Goal: Navigation & Orientation: Find specific page/section

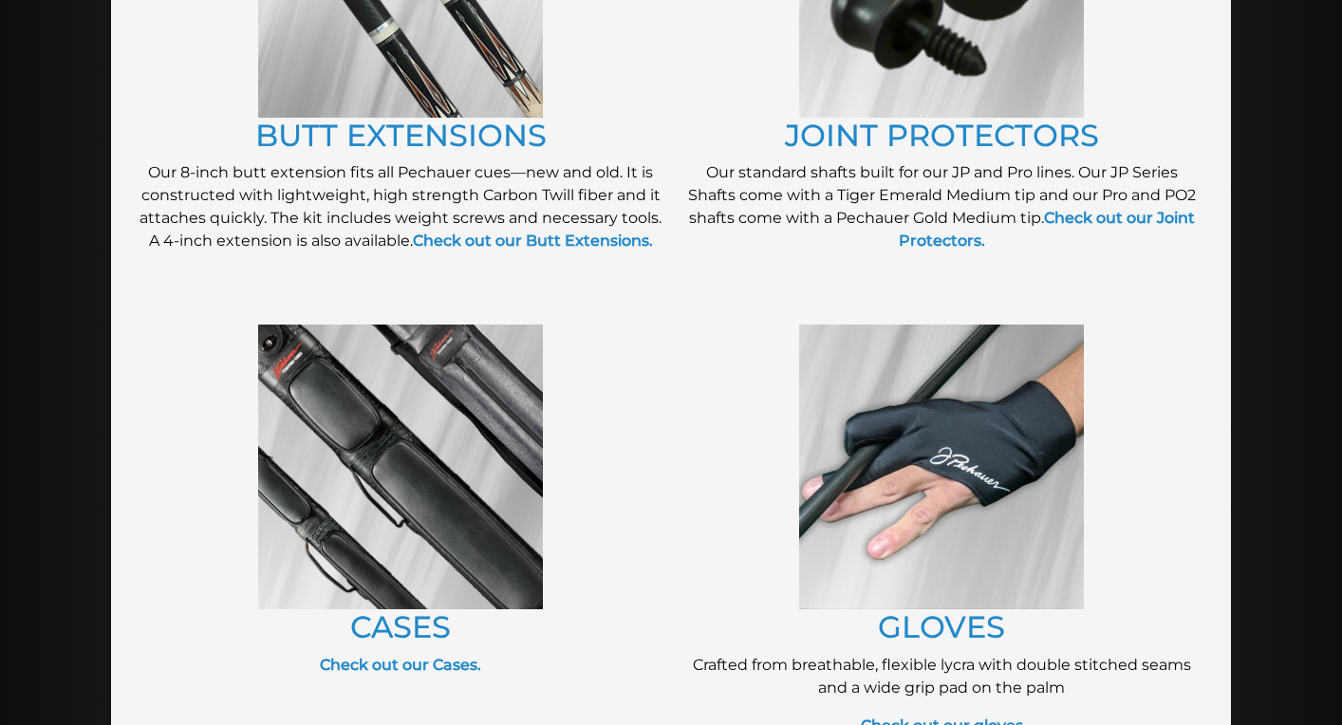
scroll to position [547, 0]
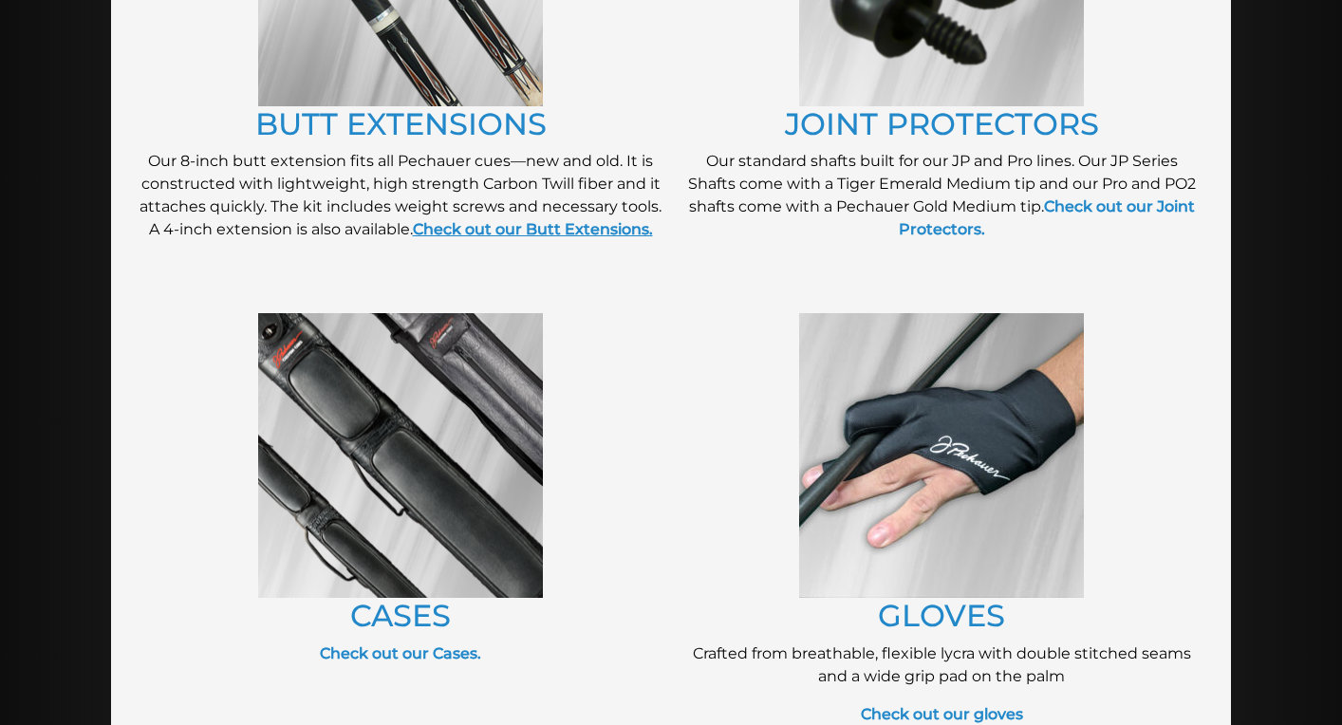
click at [603, 228] on strong "Check out our Butt Extensions." at bounding box center [533, 229] width 240 height 18
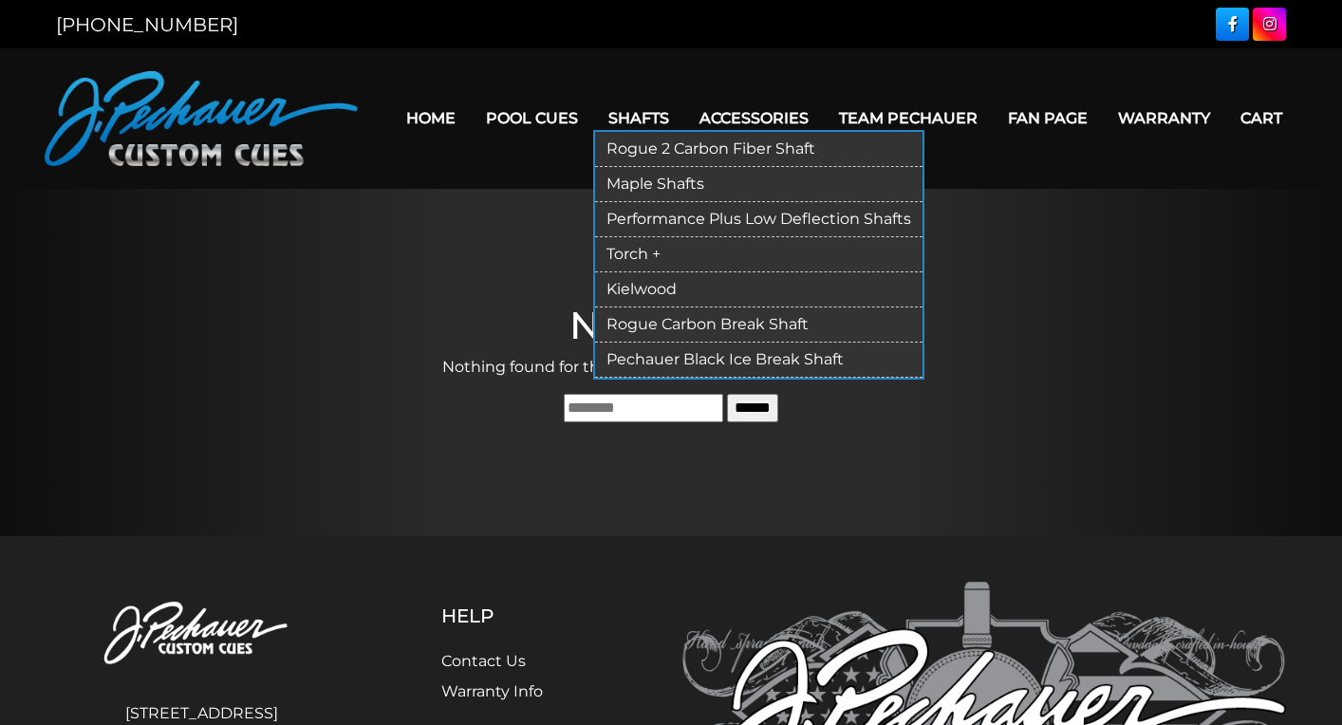
click at [638, 284] on link "Kielwood" at bounding box center [758, 289] width 327 height 35
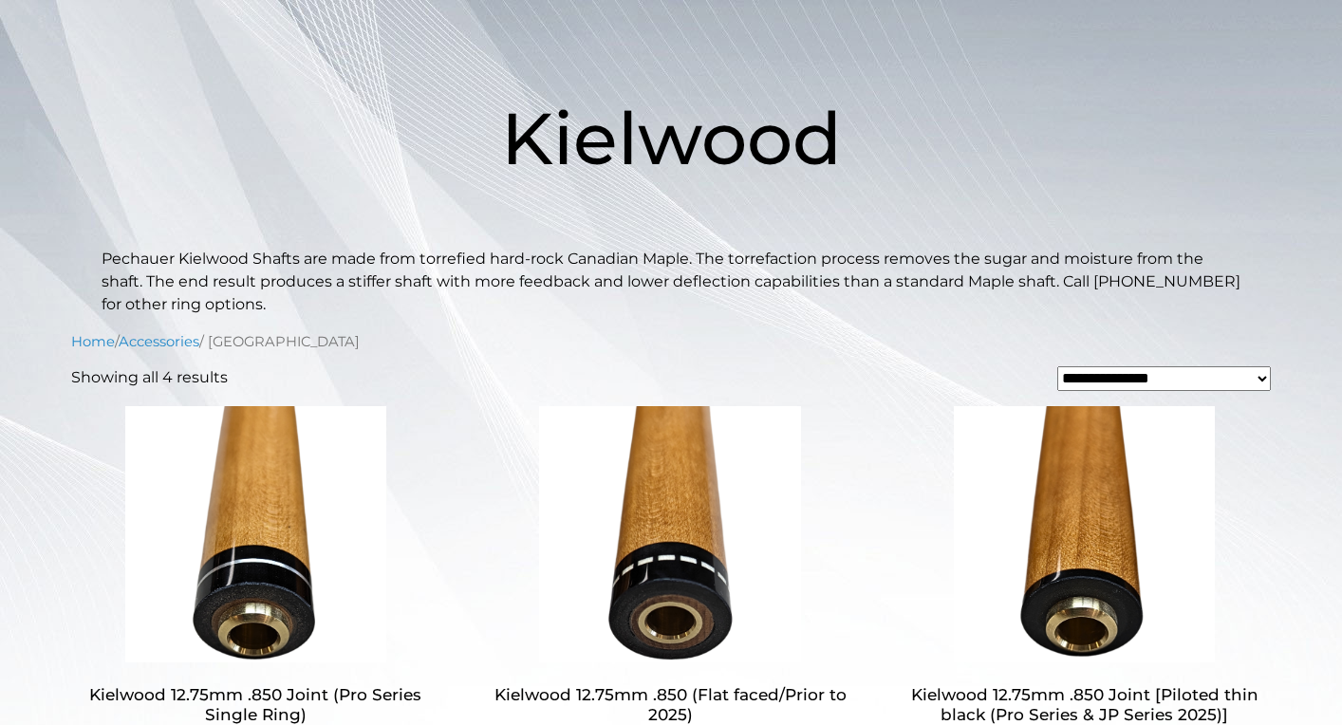
scroll to position [98, 0]
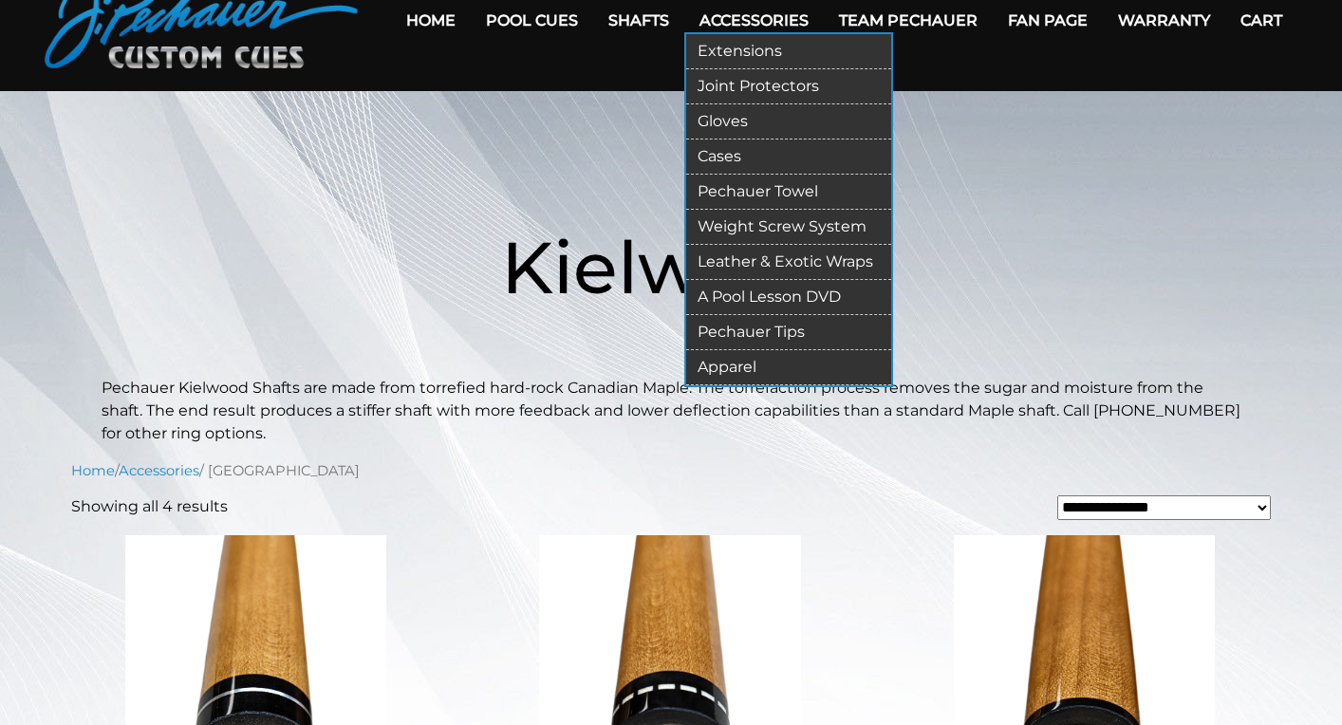
click at [740, 260] on link "Leather & Exotic Wraps" at bounding box center [788, 262] width 205 height 35
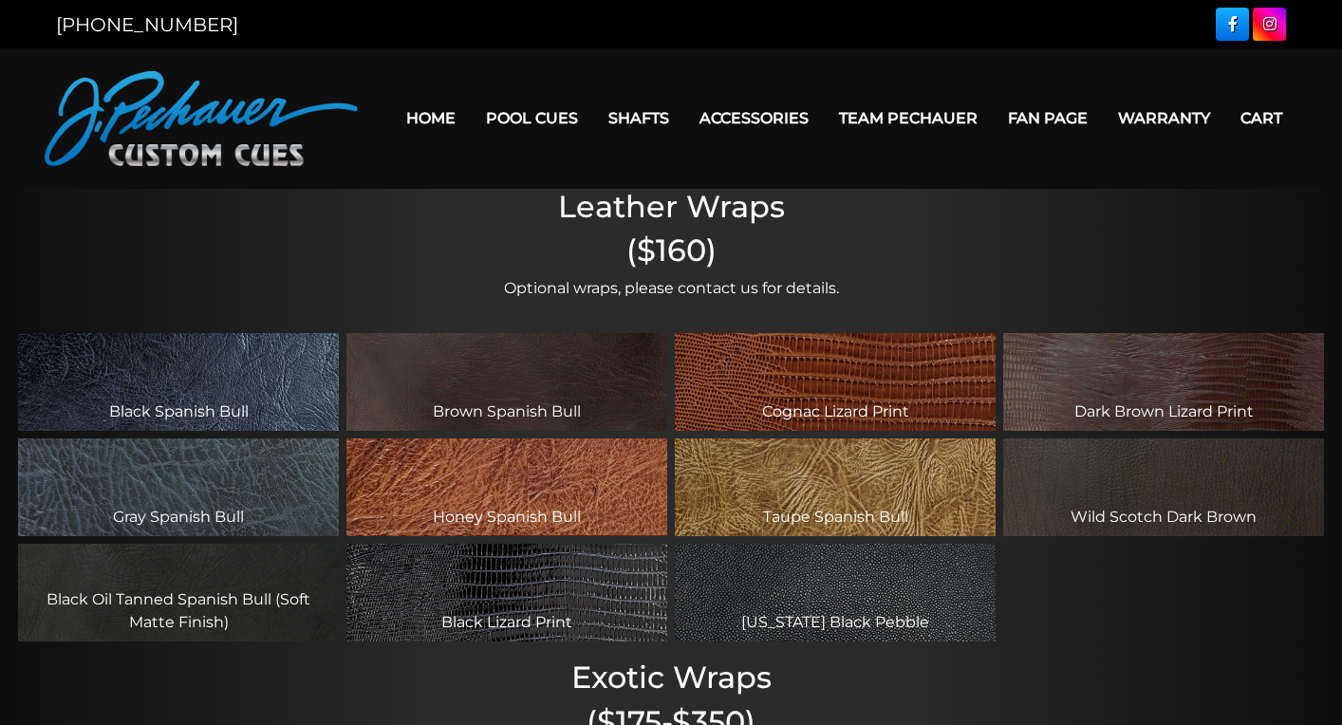
click at [190, 115] on img at bounding box center [201, 118] width 313 height 95
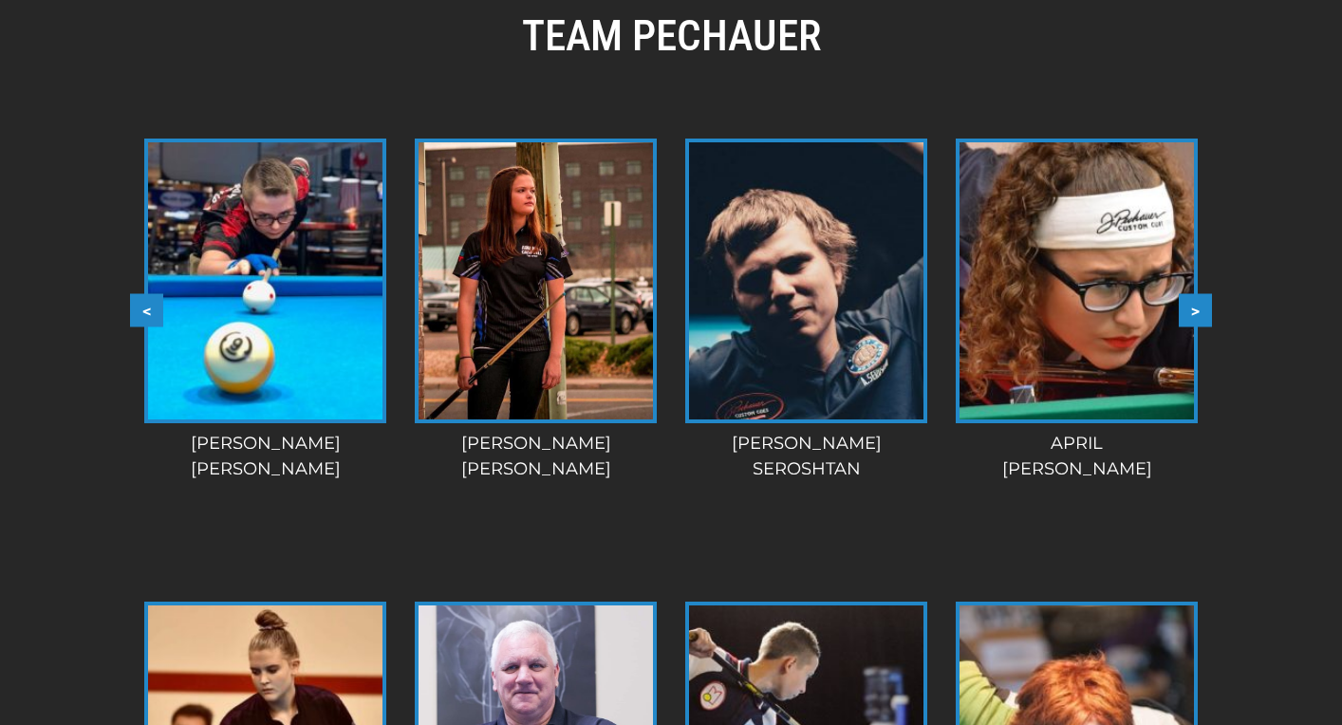
scroll to position [1623, 0]
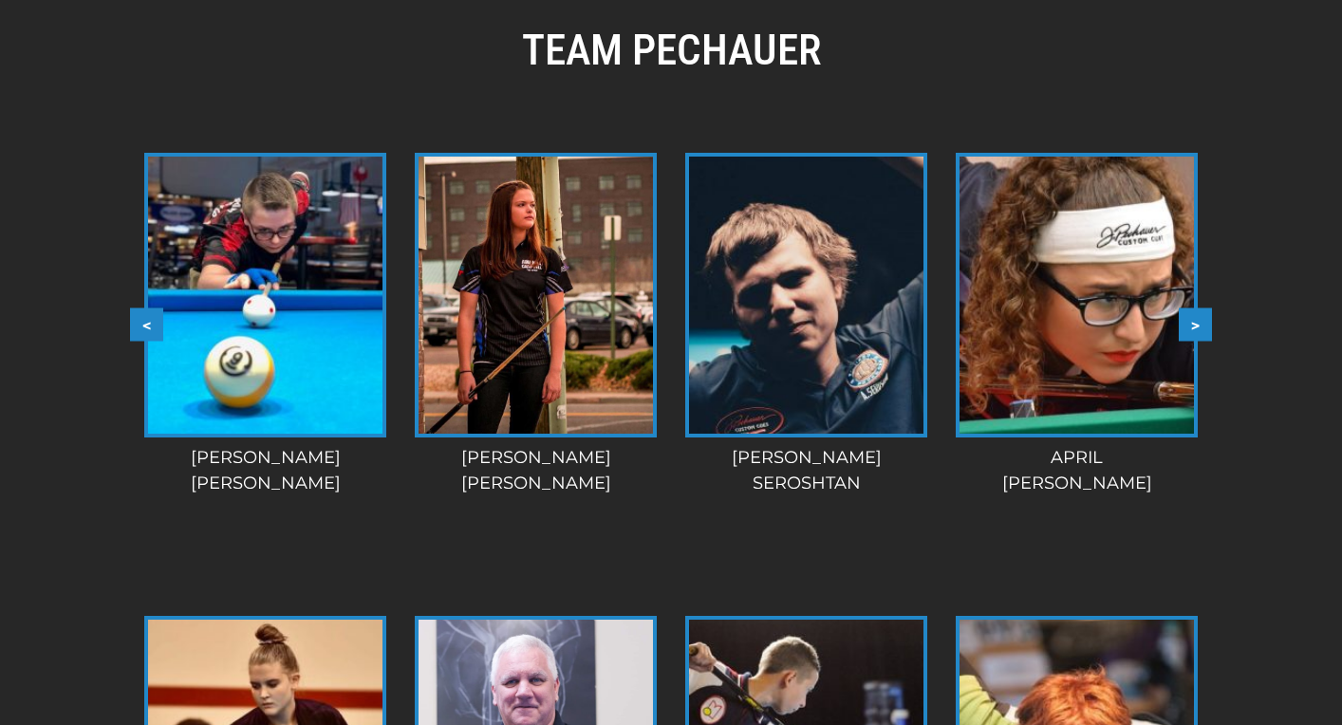
click at [1200, 328] on button ">" at bounding box center [1195, 323] width 33 height 33
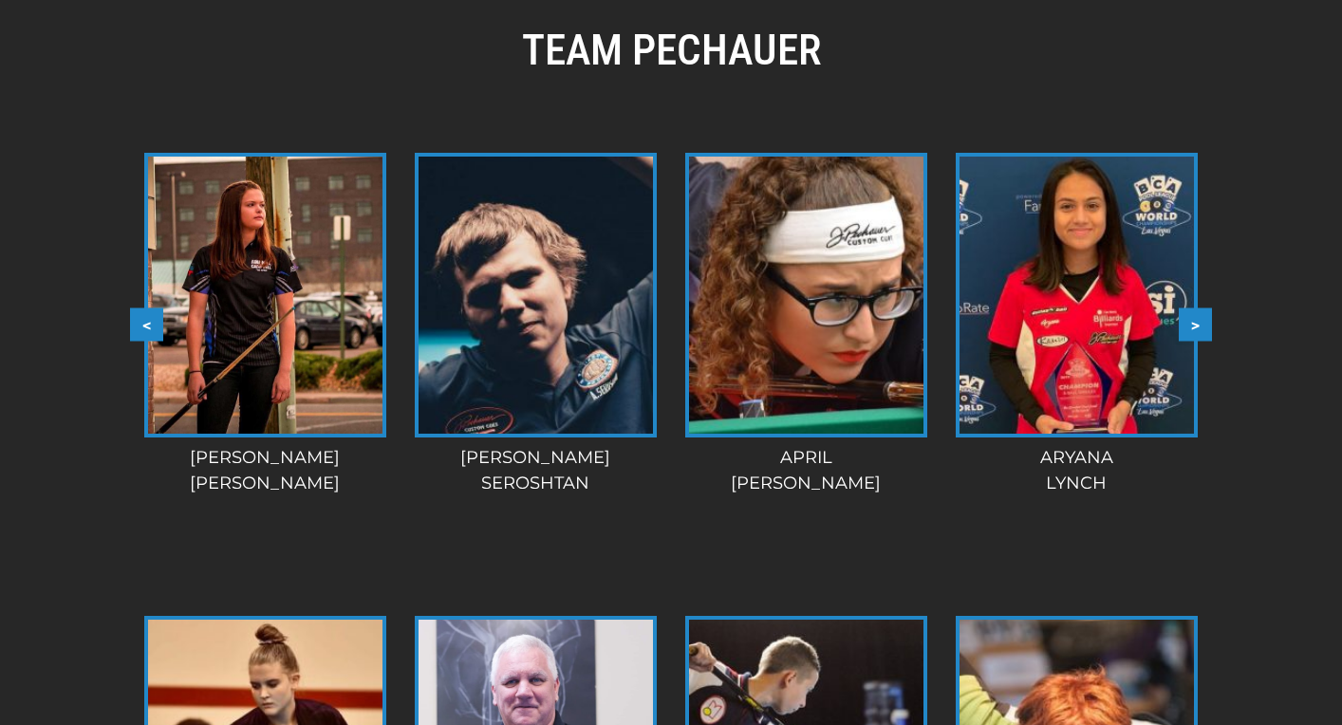
click at [1201, 326] on button ">" at bounding box center [1195, 323] width 33 height 33
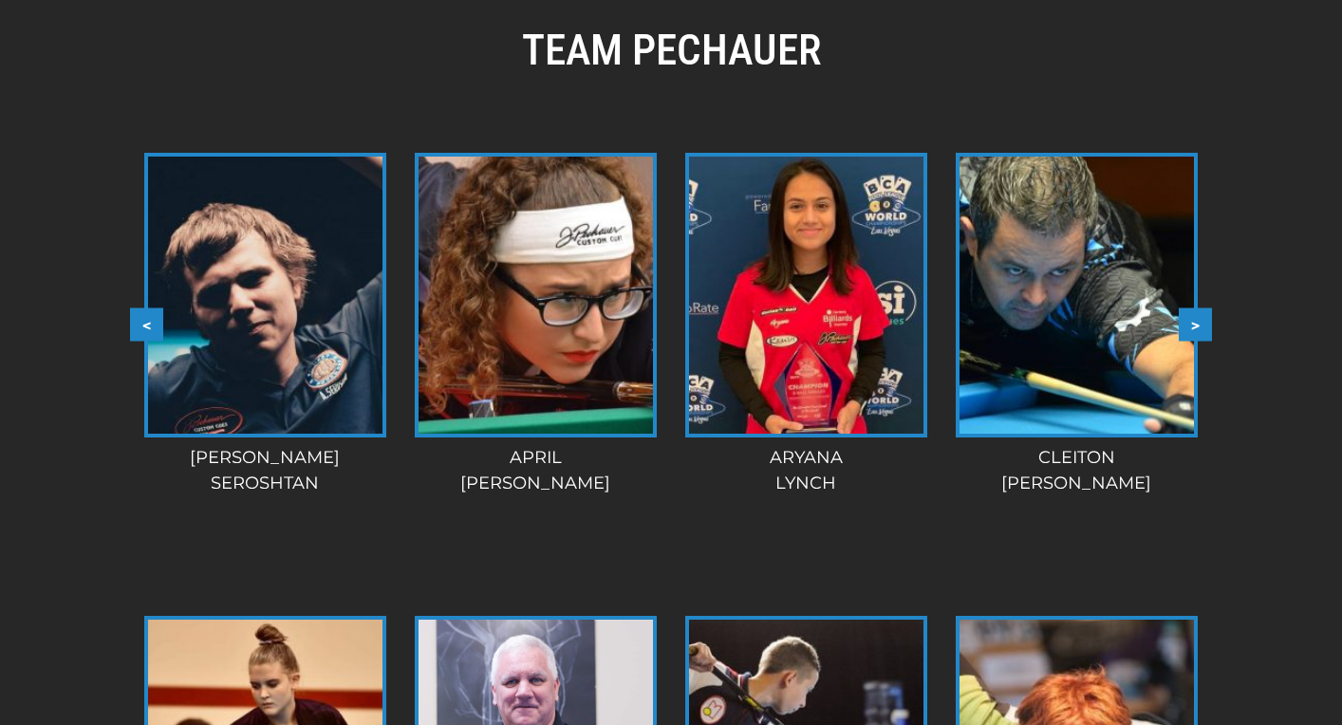
click at [1201, 326] on button ">" at bounding box center [1195, 323] width 33 height 33
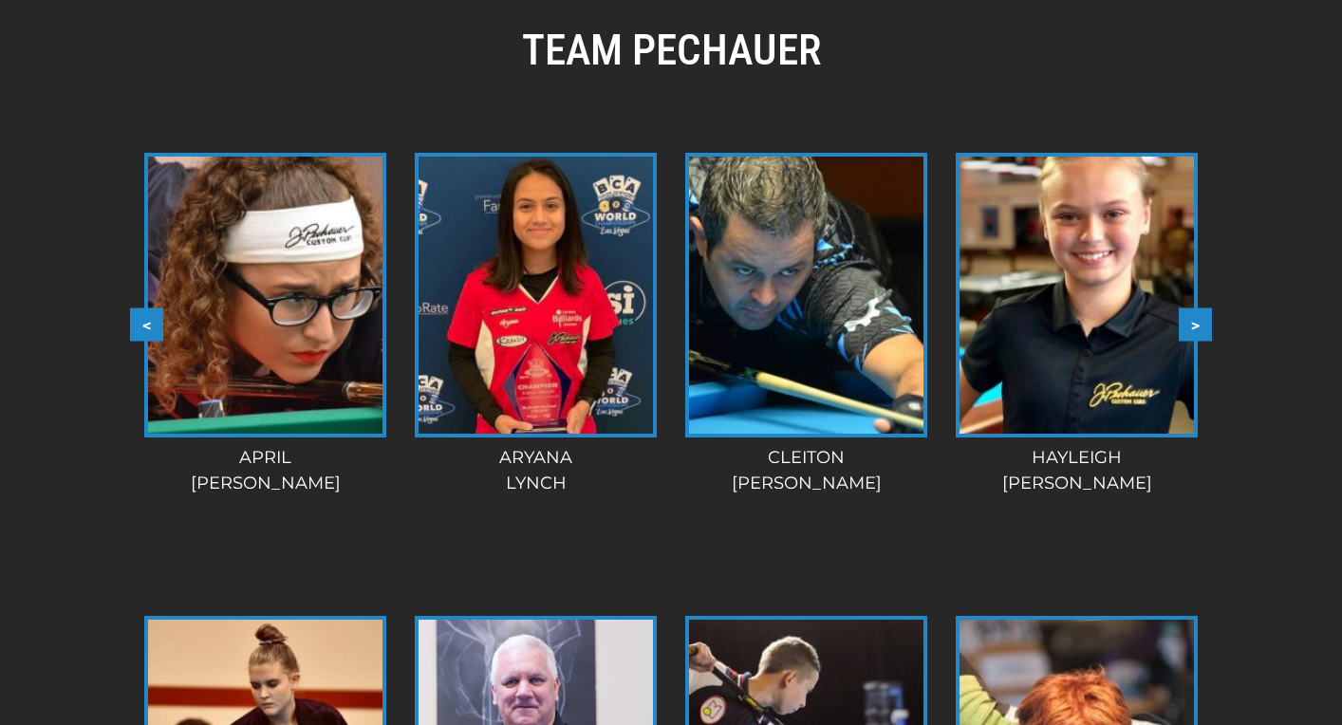
click at [1201, 326] on button ">" at bounding box center [1195, 323] width 33 height 33
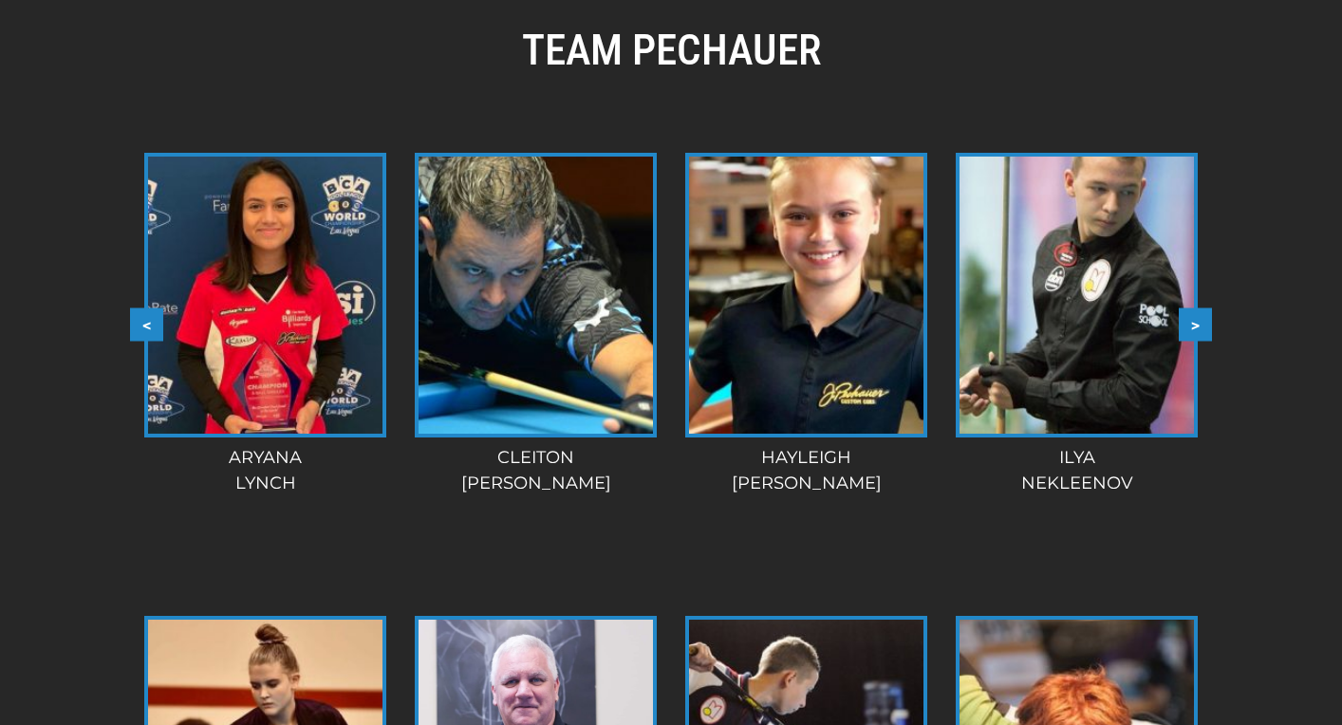
click at [1201, 326] on button ">" at bounding box center [1195, 323] width 33 height 33
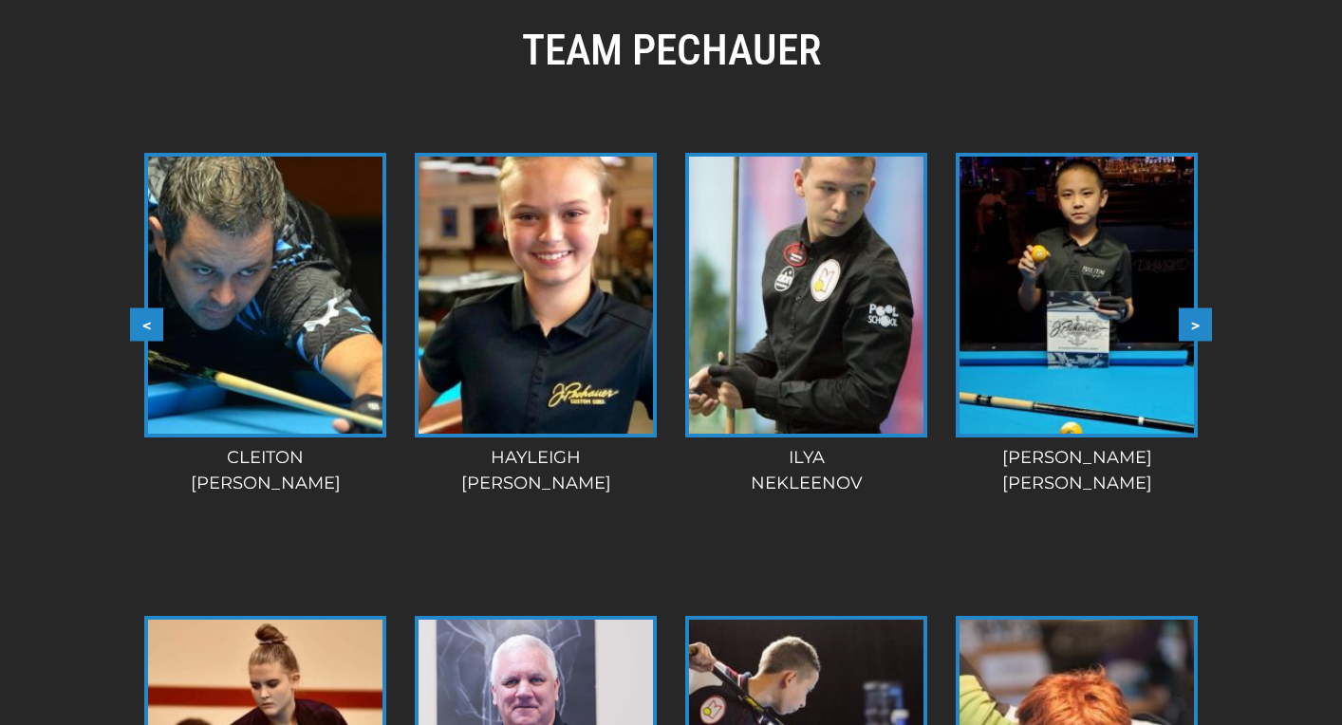
click at [1201, 326] on button ">" at bounding box center [1195, 323] width 33 height 33
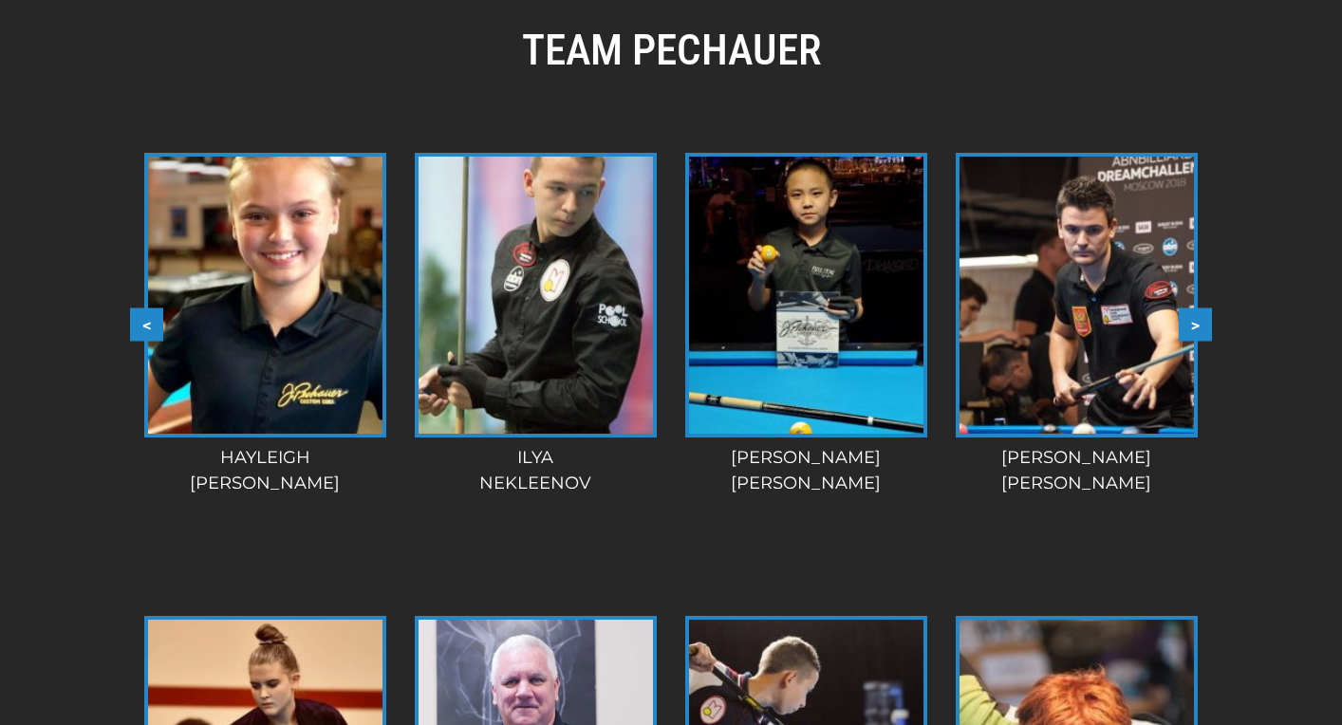
click at [1201, 326] on button ">" at bounding box center [1195, 323] width 33 height 33
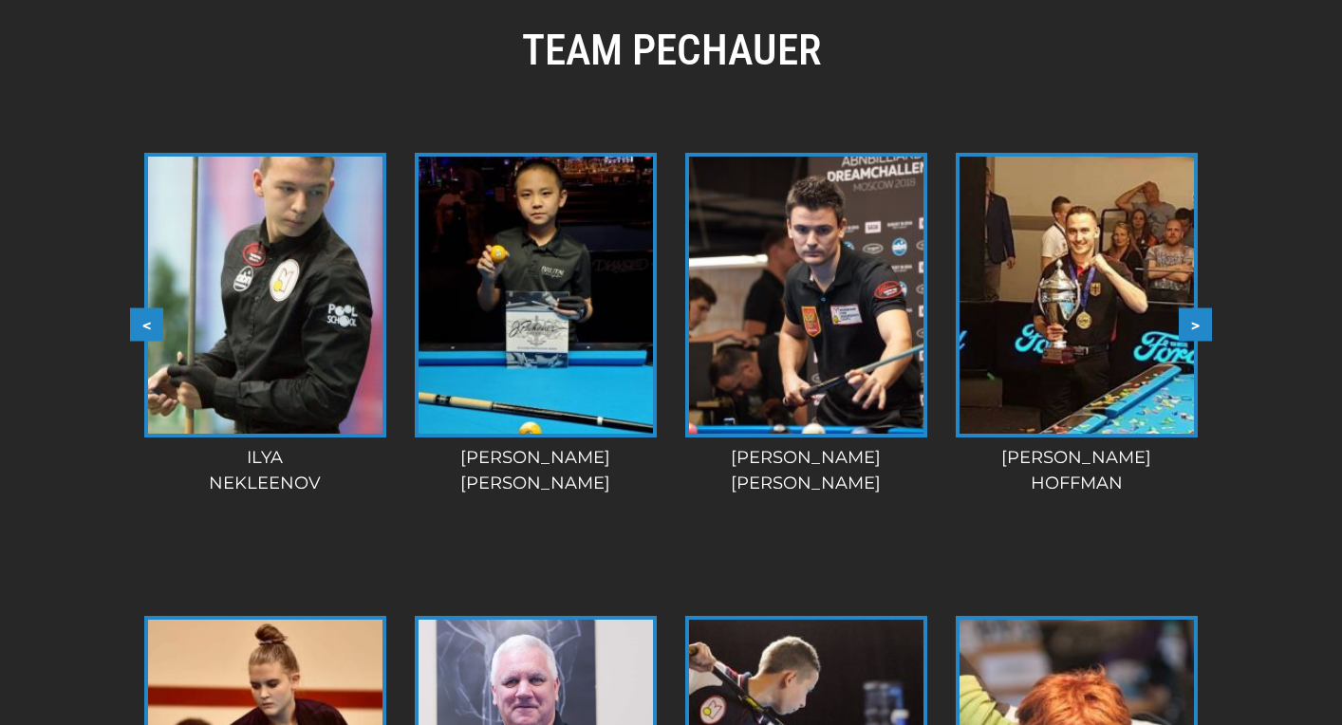
click at [1201, 326] on button ">" at bounding box center [1195, 323] width 33 height 33
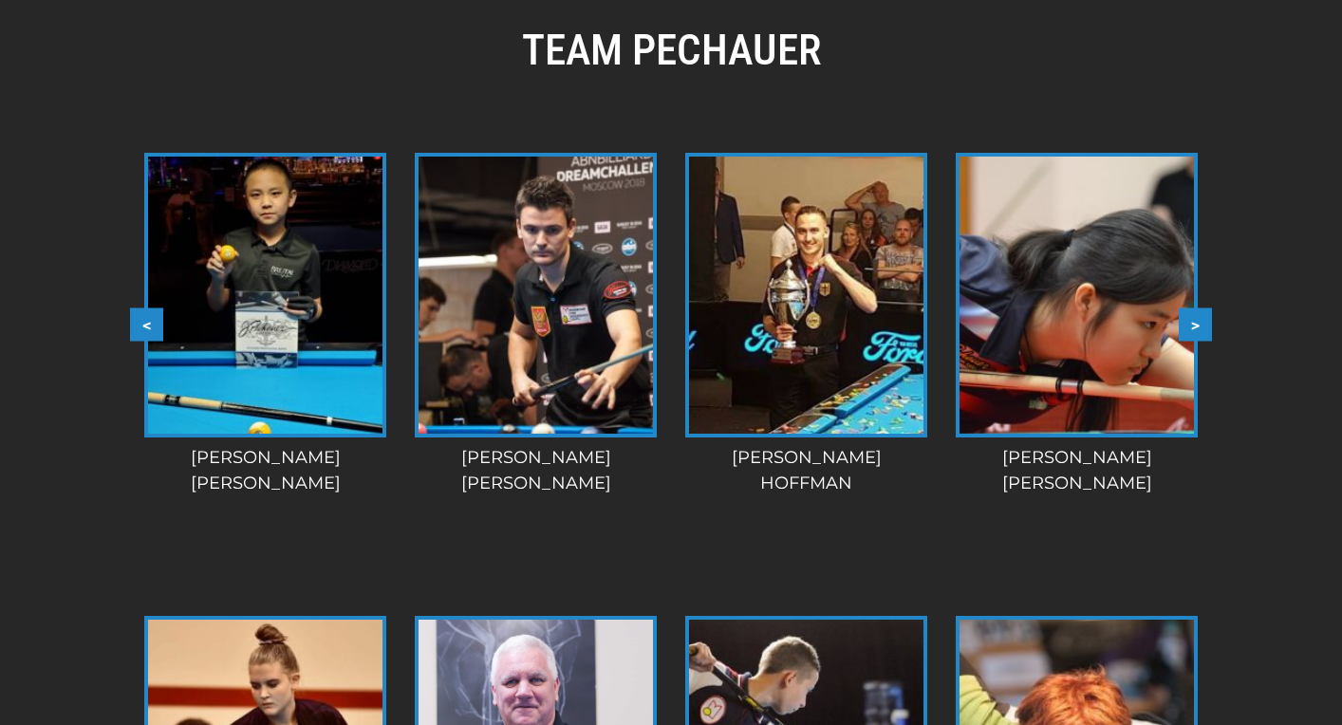
click at [1201, 326] on button ">" at bounding box center [1195, 323] width 33 height 33
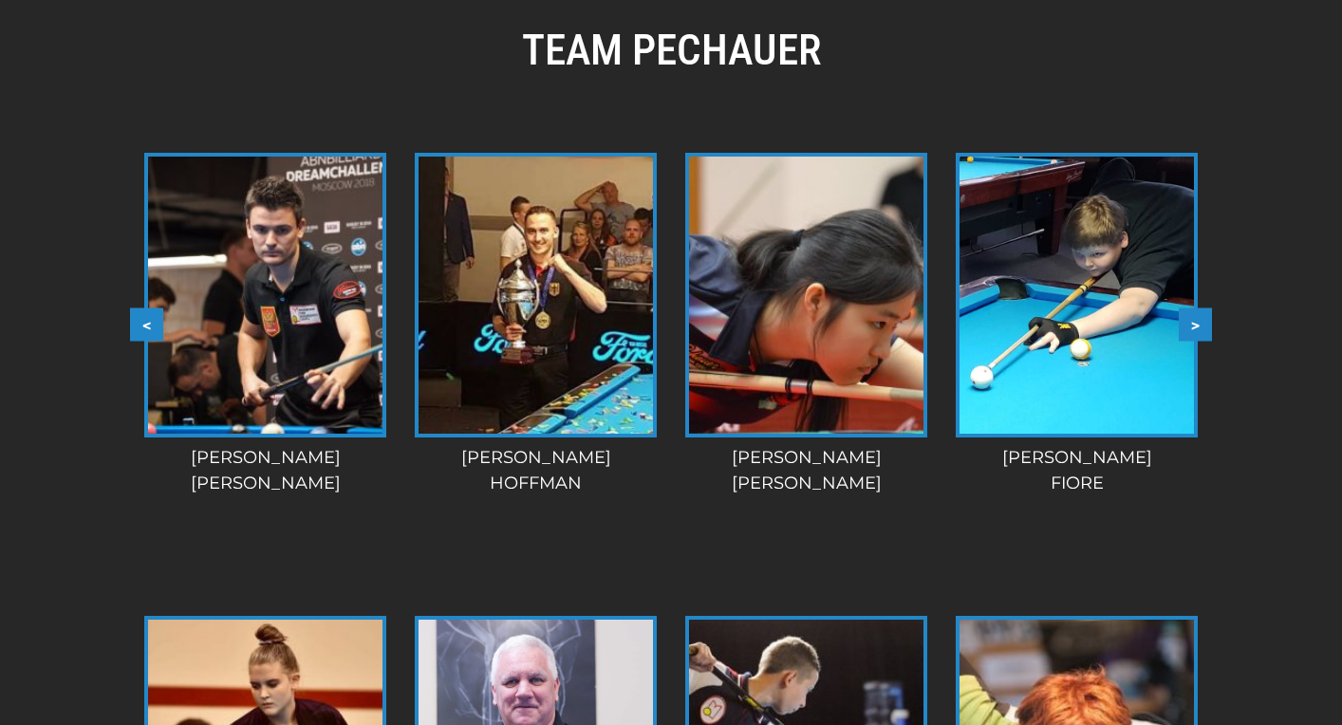
click at [1201, 326] on button ">" at bounding box center [1195, 323] width 33 height 33
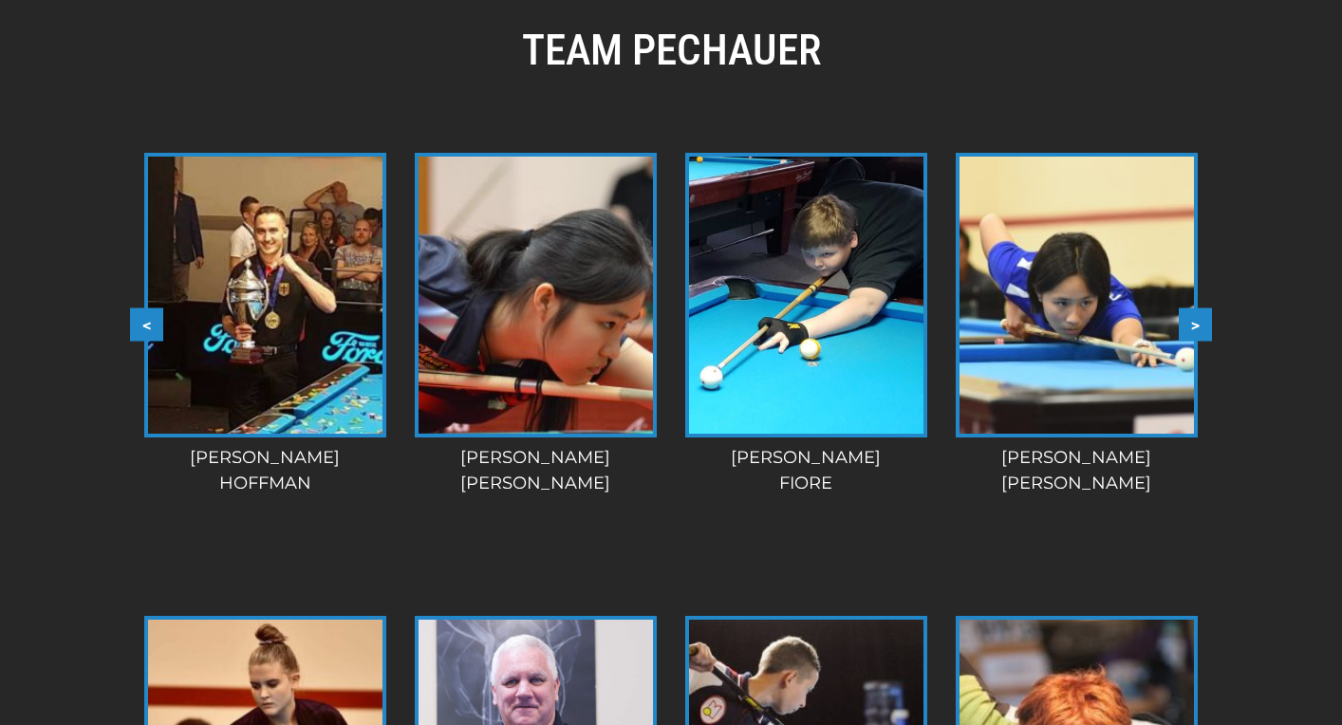
click at [1201, 326] on button ">" at bounding box center [1195, 323] width 33 height 33
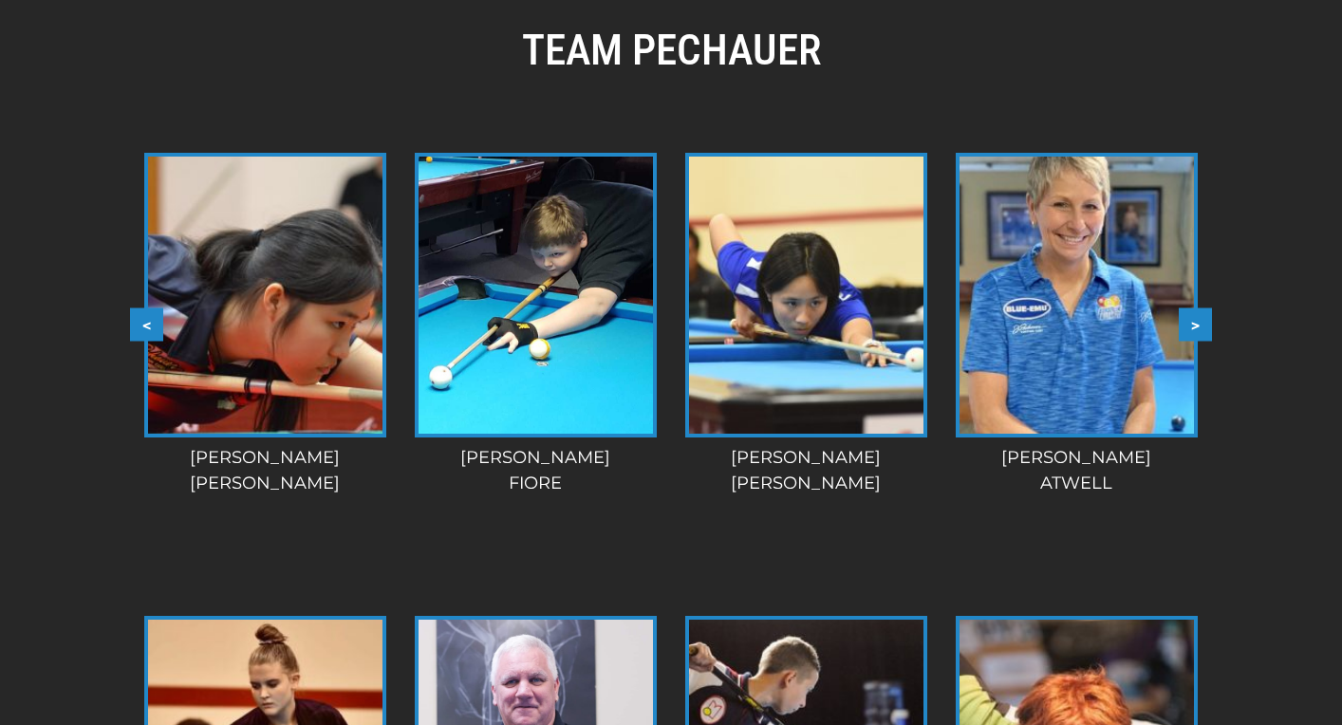
click at [1201, 326] on button ">" at bounding box center [1195, 323] width 33 height 33
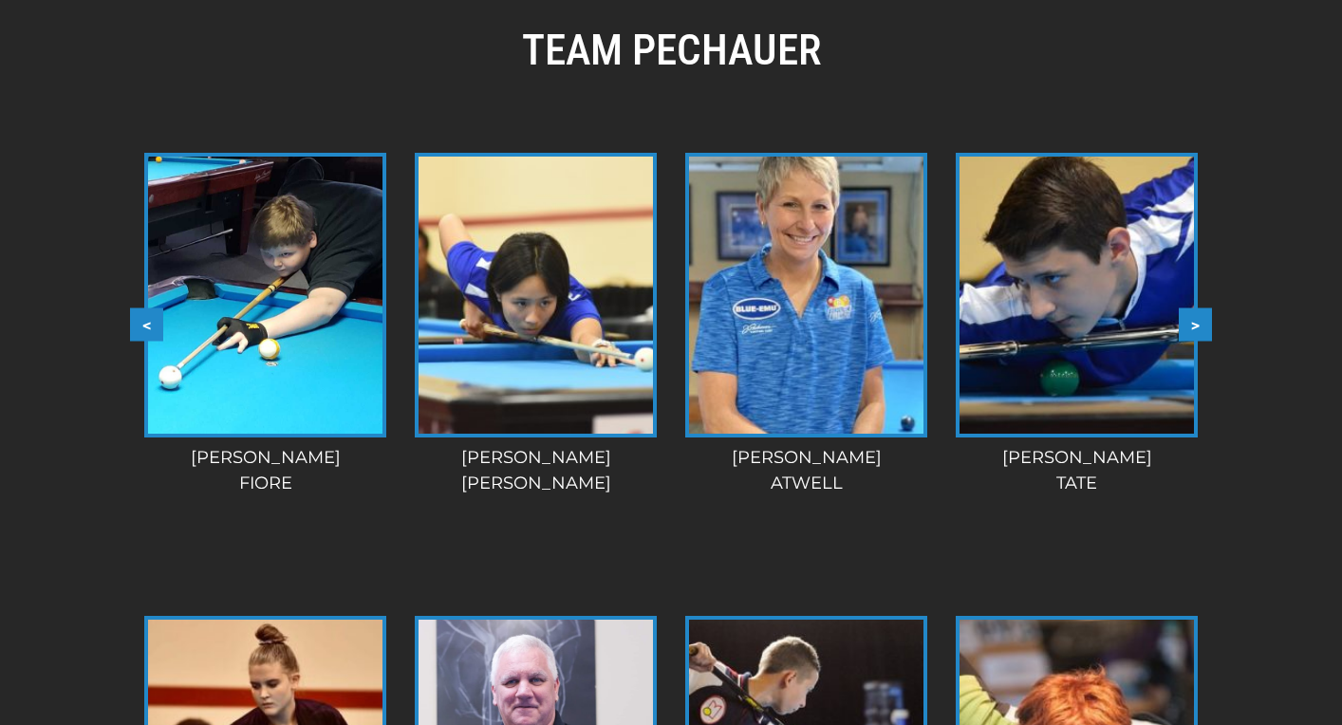
click at [1201, 326] on button ">" at bounding box center [1195, 323] width 33 height 33
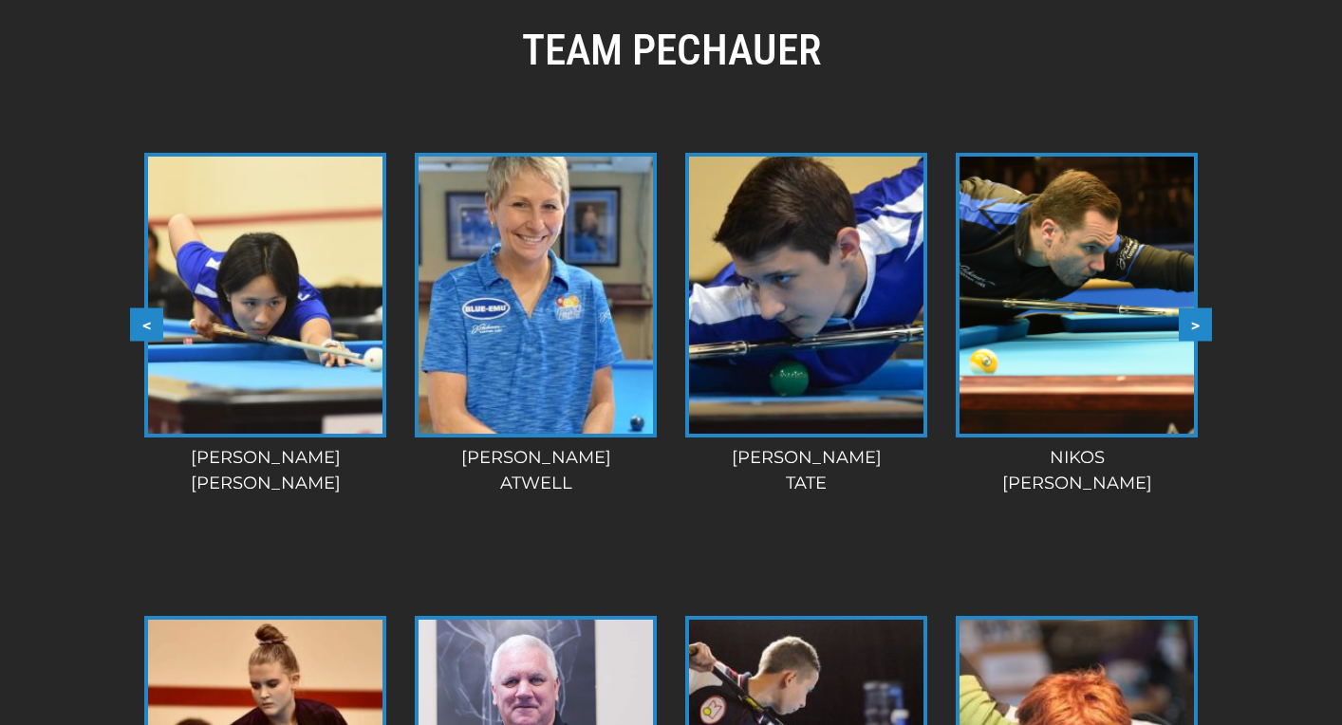
click at [1201, 326] on button ">" at bounding box center [1195, 323] width 33 height 33
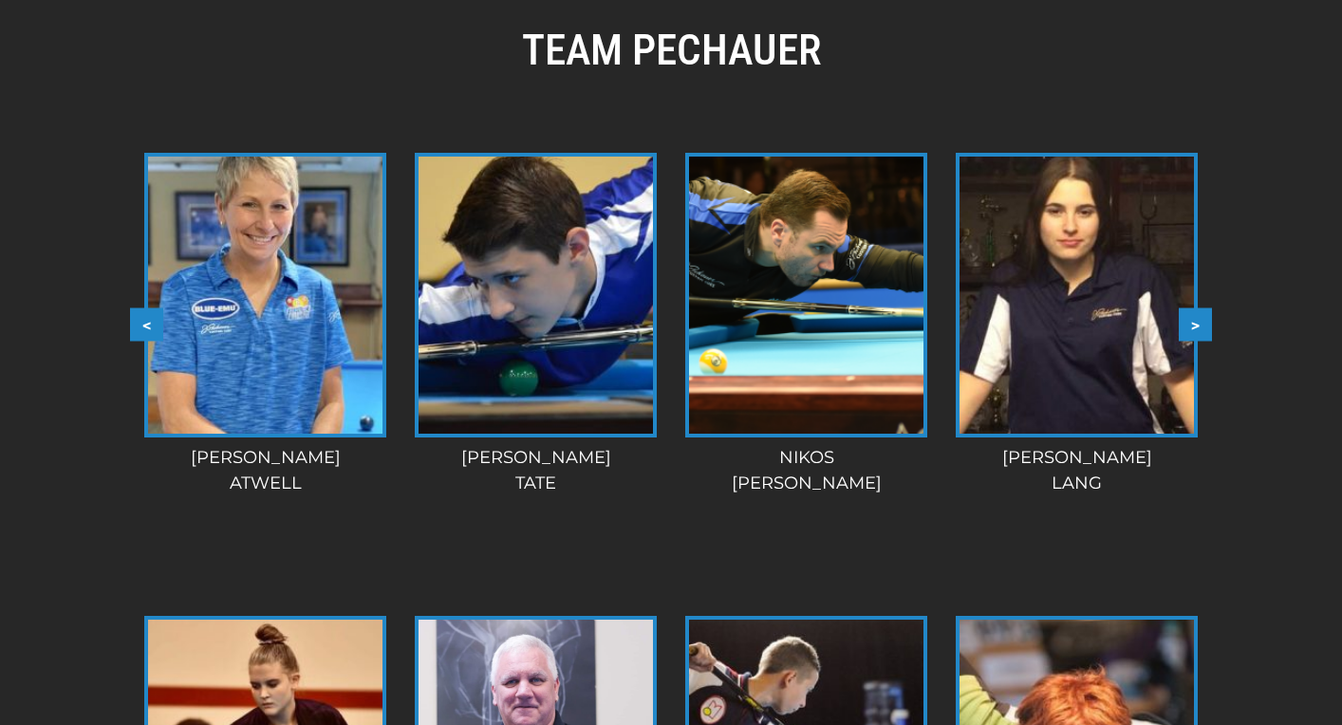
click at [1201, 326] on button ">" at bounding box center [1195, 323] width 33 height 33
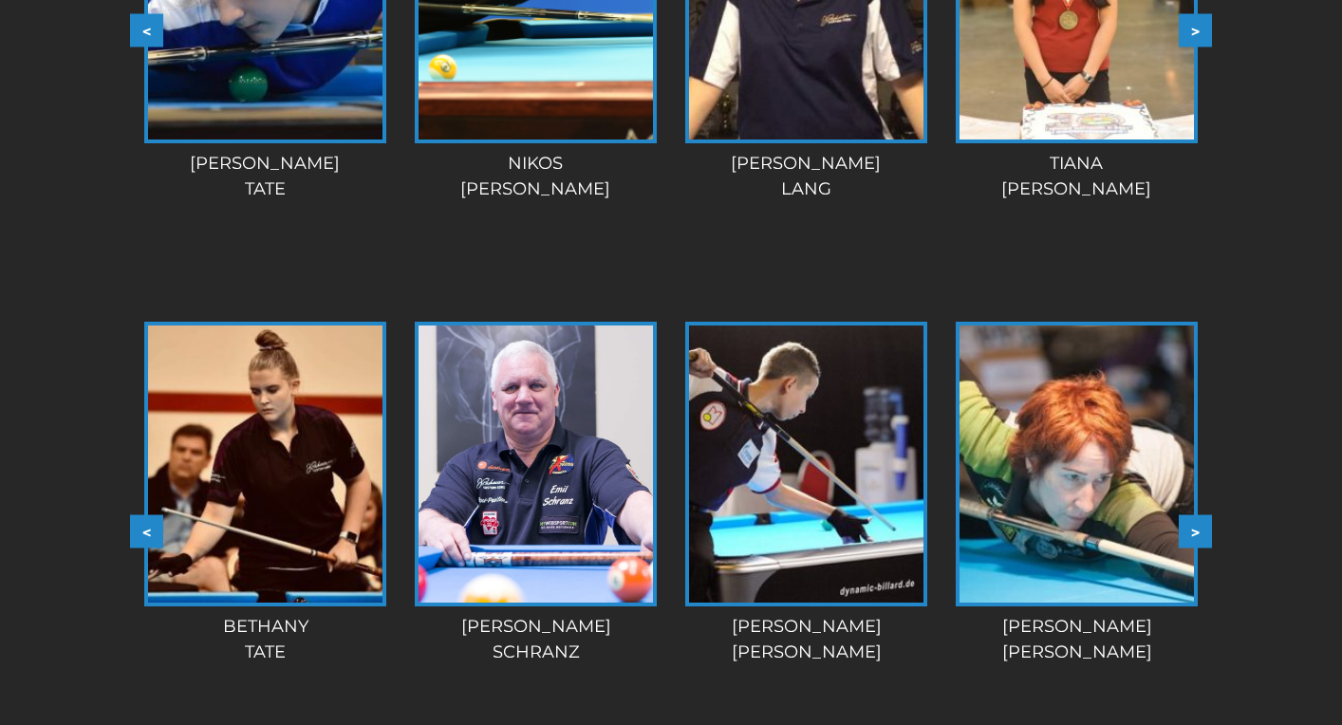
scroll to position [1962, 0]
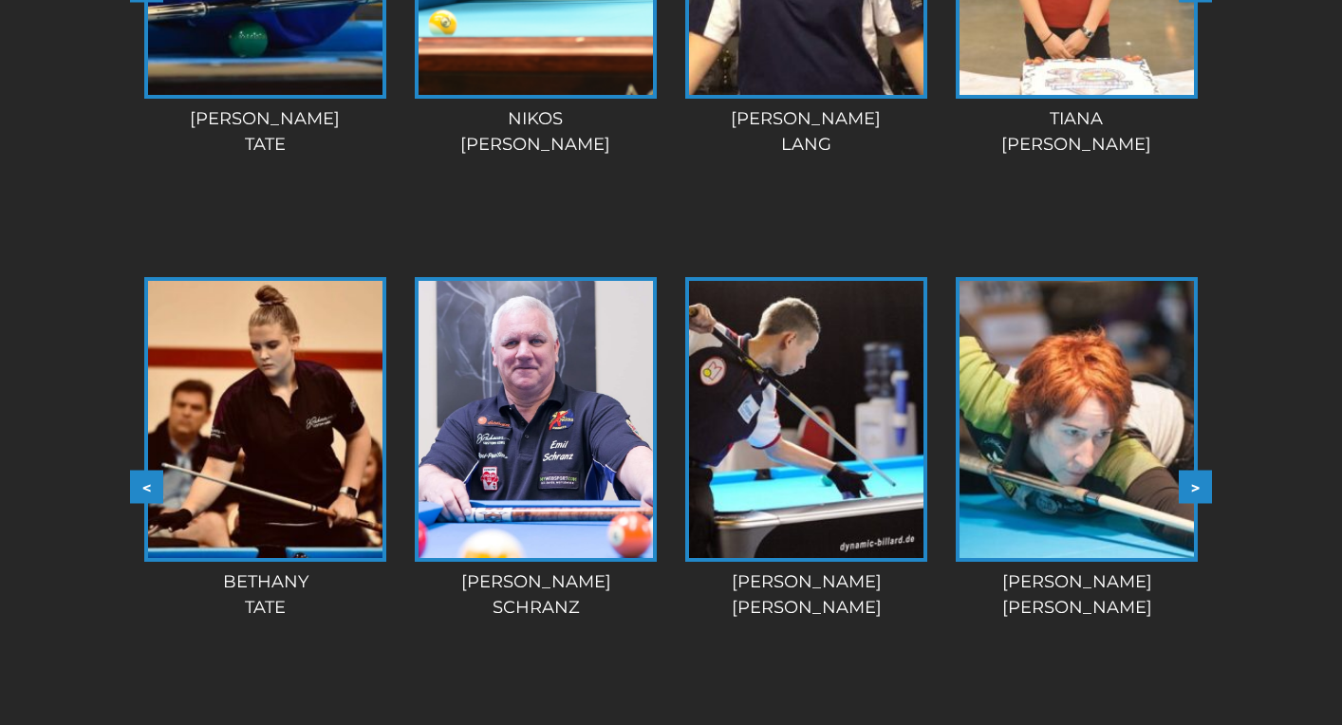
click at [1199, 484] on button ">" at bounding box center [1195, 487] width 33 height 33
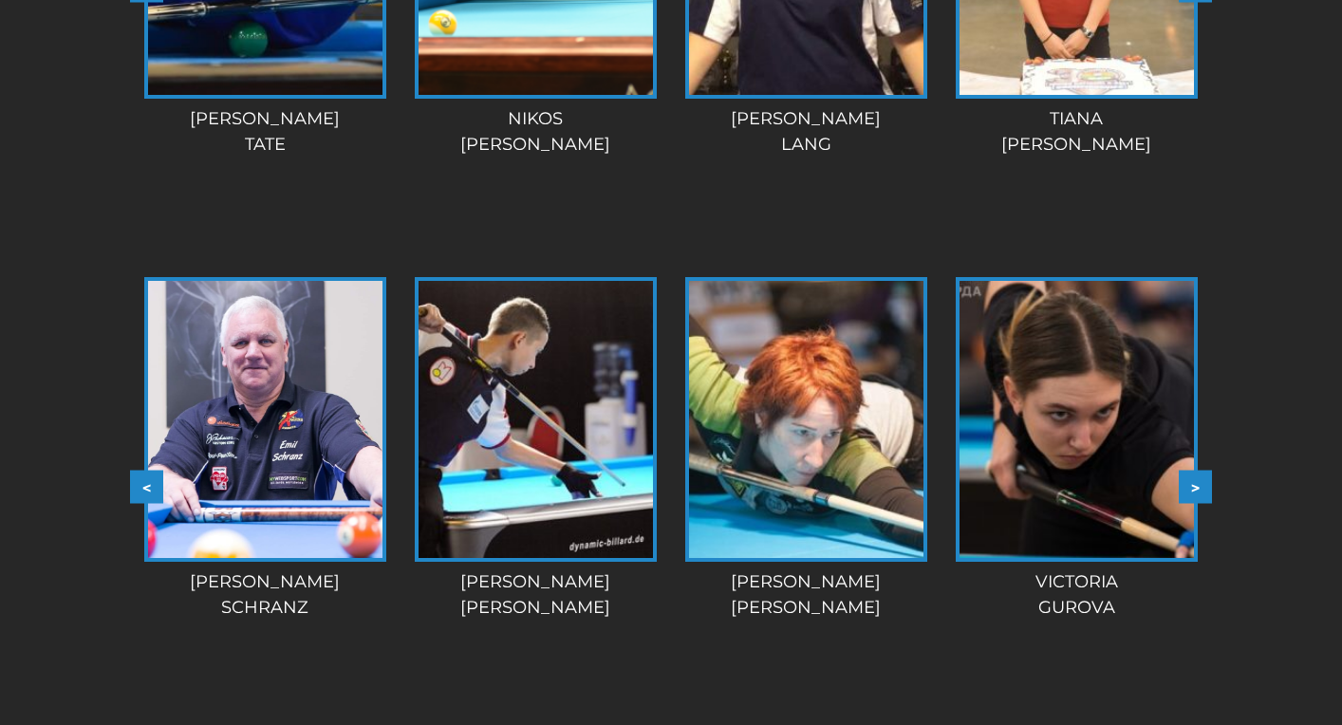
click at [1199, 484] on button ">" at bounding box center [1195, 487] width 33 height 33
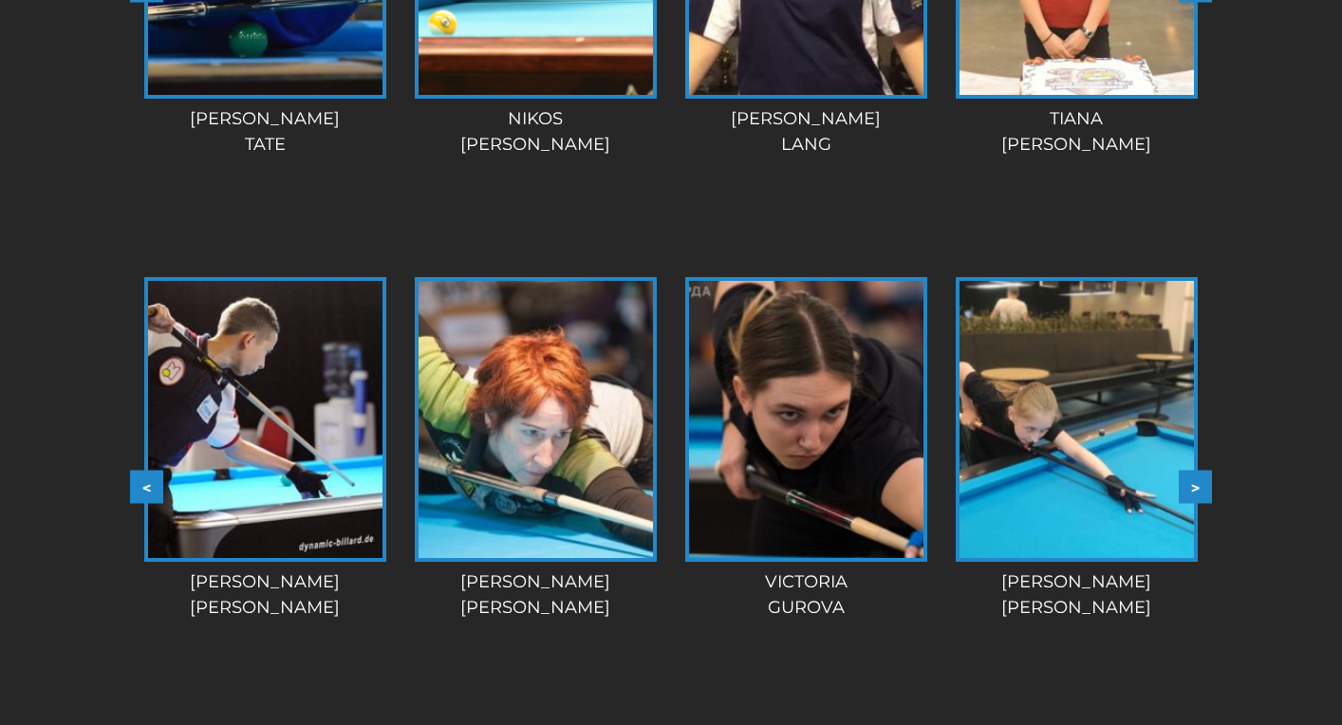
click at [1199, 484] on button ">" at bounding box center [1195, 487] width 33 height 33
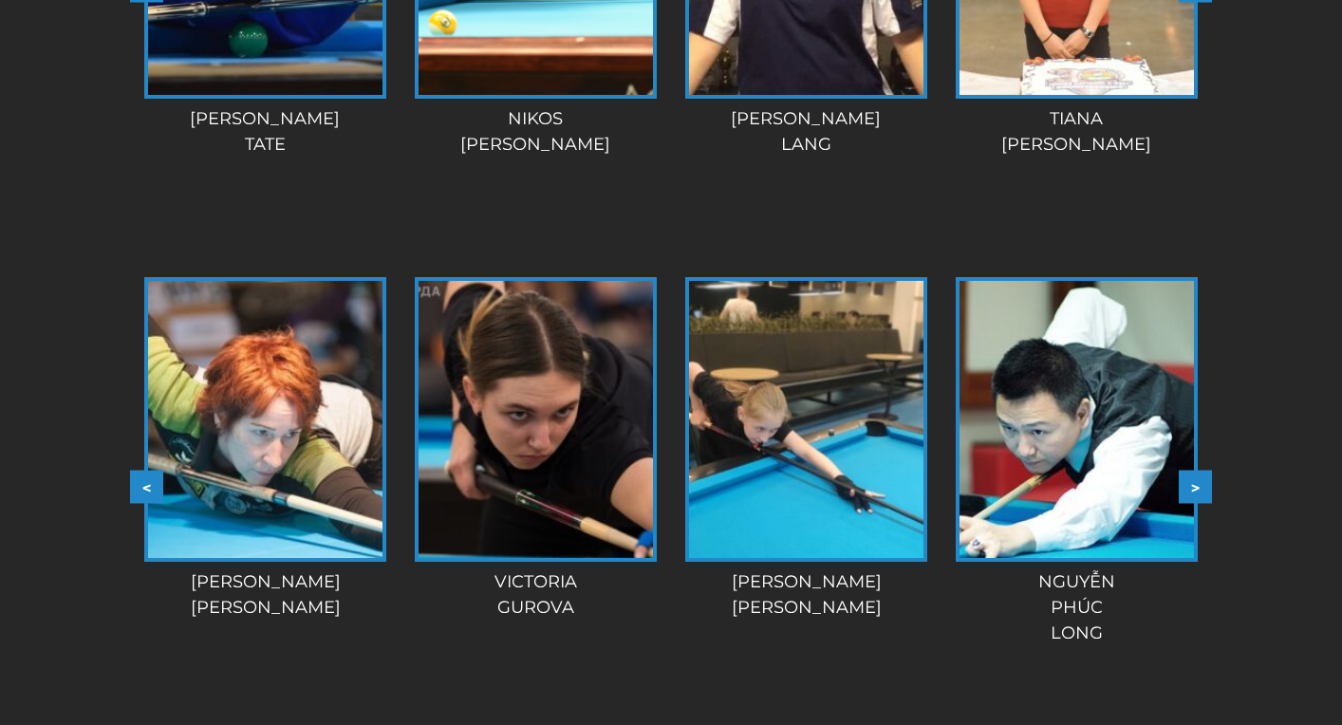
click at [1199, 484] on button ">" at bounding box center [1195, 487] width 33 height 33
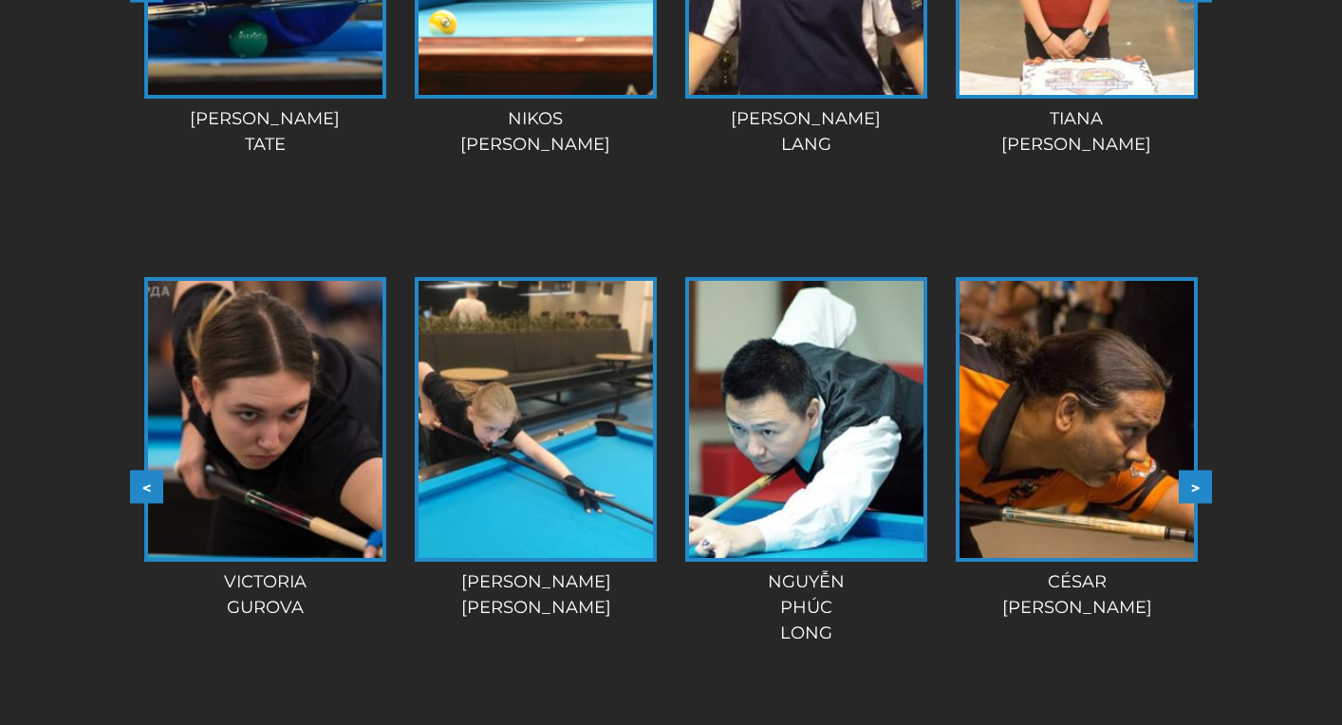
click at [1199, 484] on button ">" at bounding box center [1195, 487] width 33 height 33
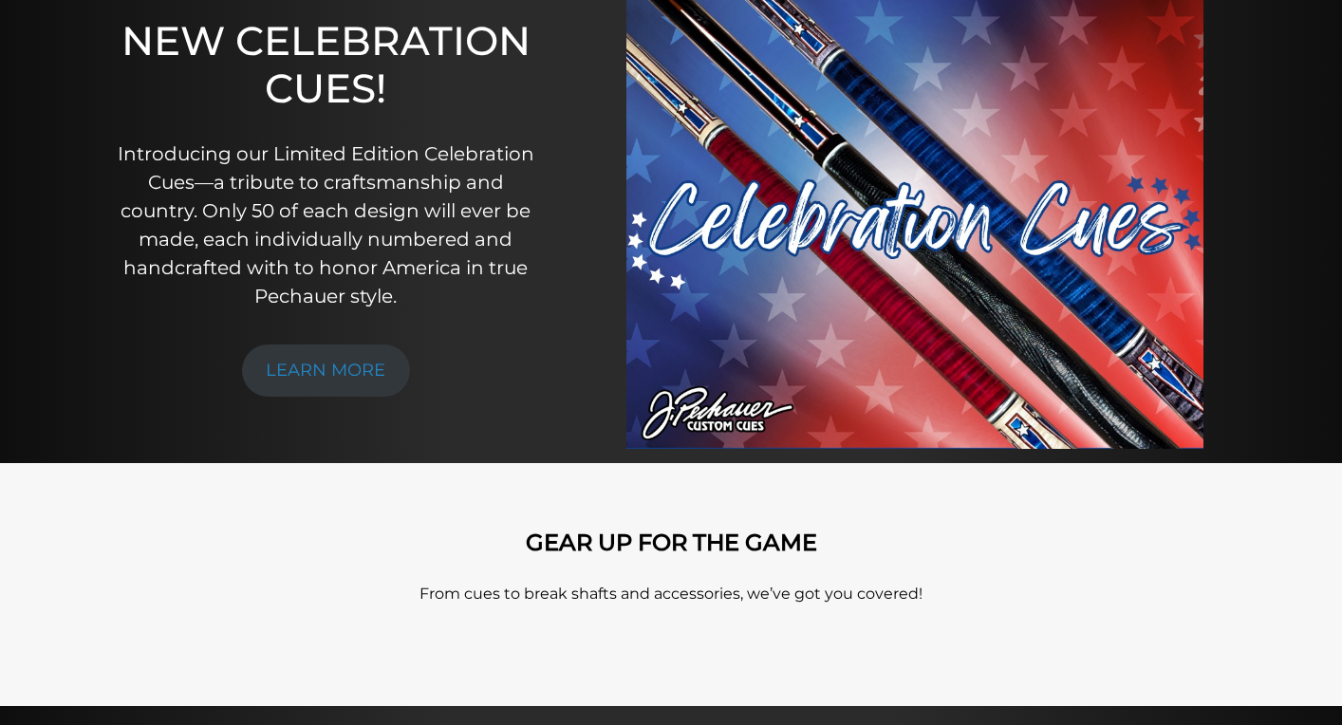
scroll to position [0, 0]
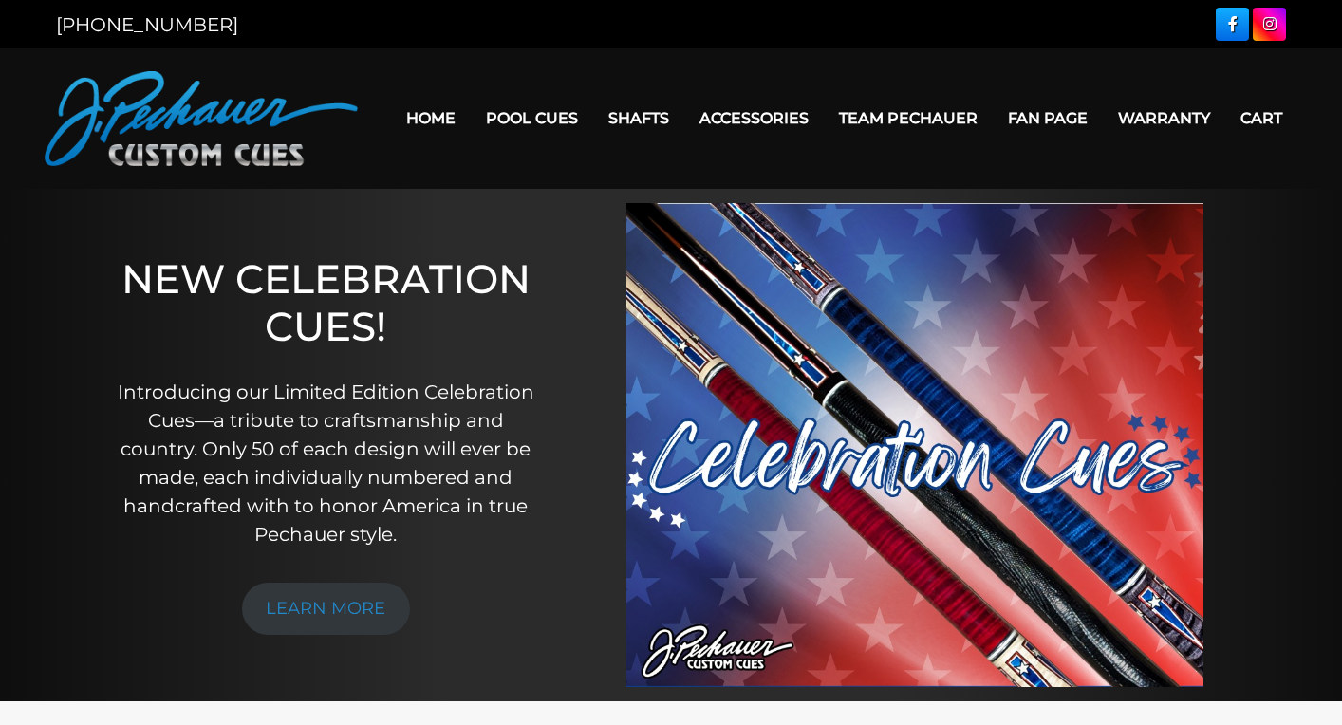
click at [415, 116] on link "Home" at bounding box center [431, 118] width 80 height 48
click at [892, 113] on link "Team Pechauer" at bounding box center [908, 118] width 169 height 48
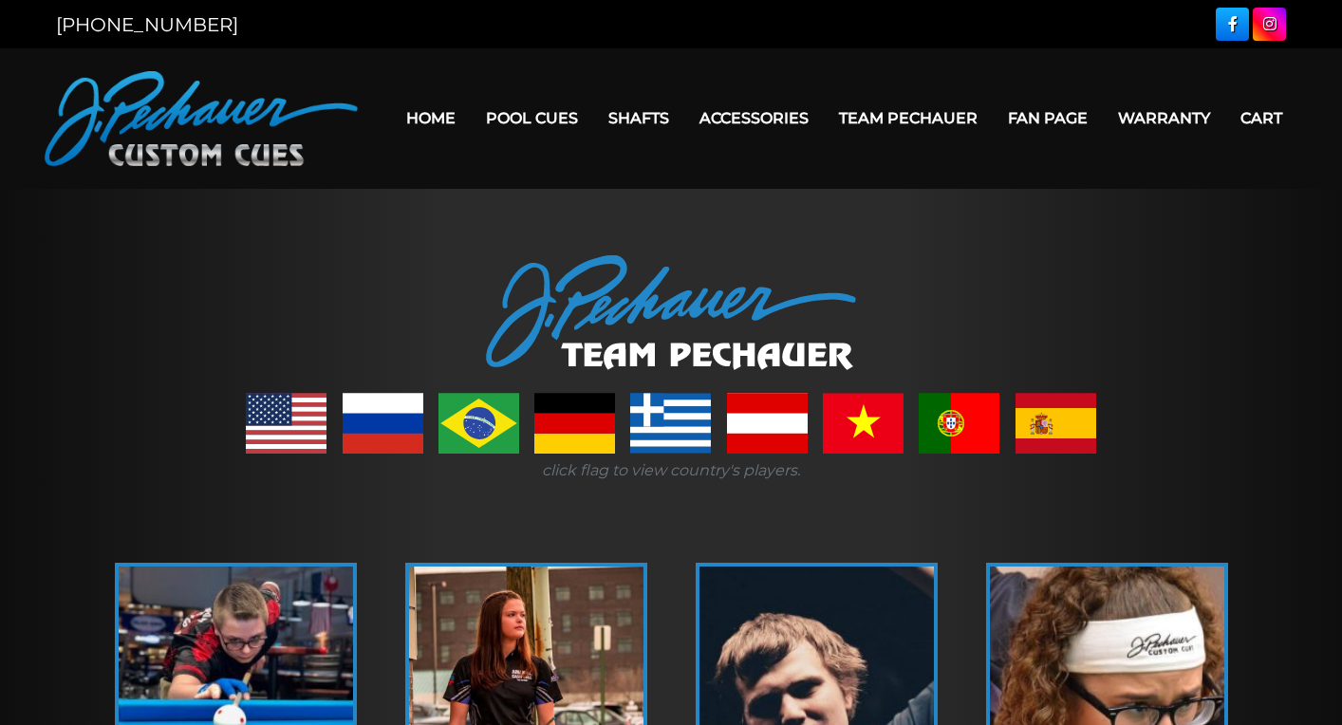
click at [411, 116] on link "Home" at bounding box center [431, 118] width 80 height 48
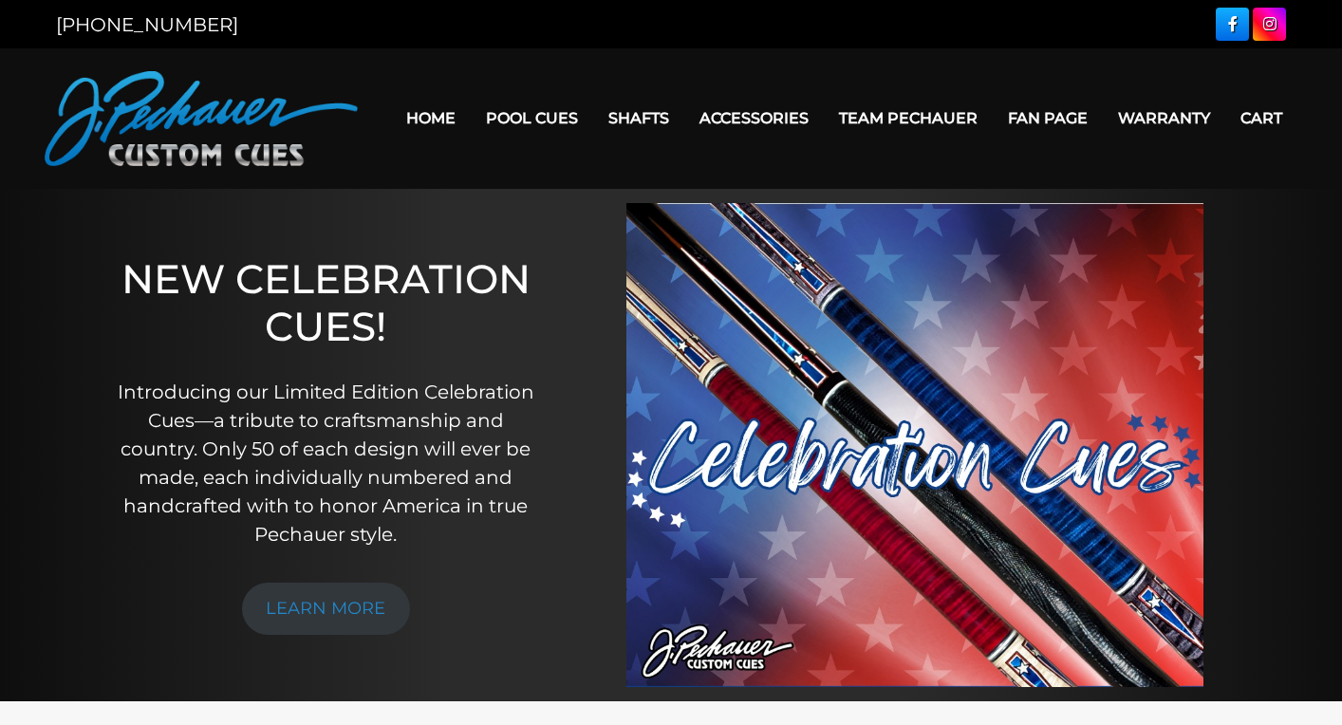
click at [1159, 116] on link "Warranty" at bounding box center [1164, 118] width 122 height 48
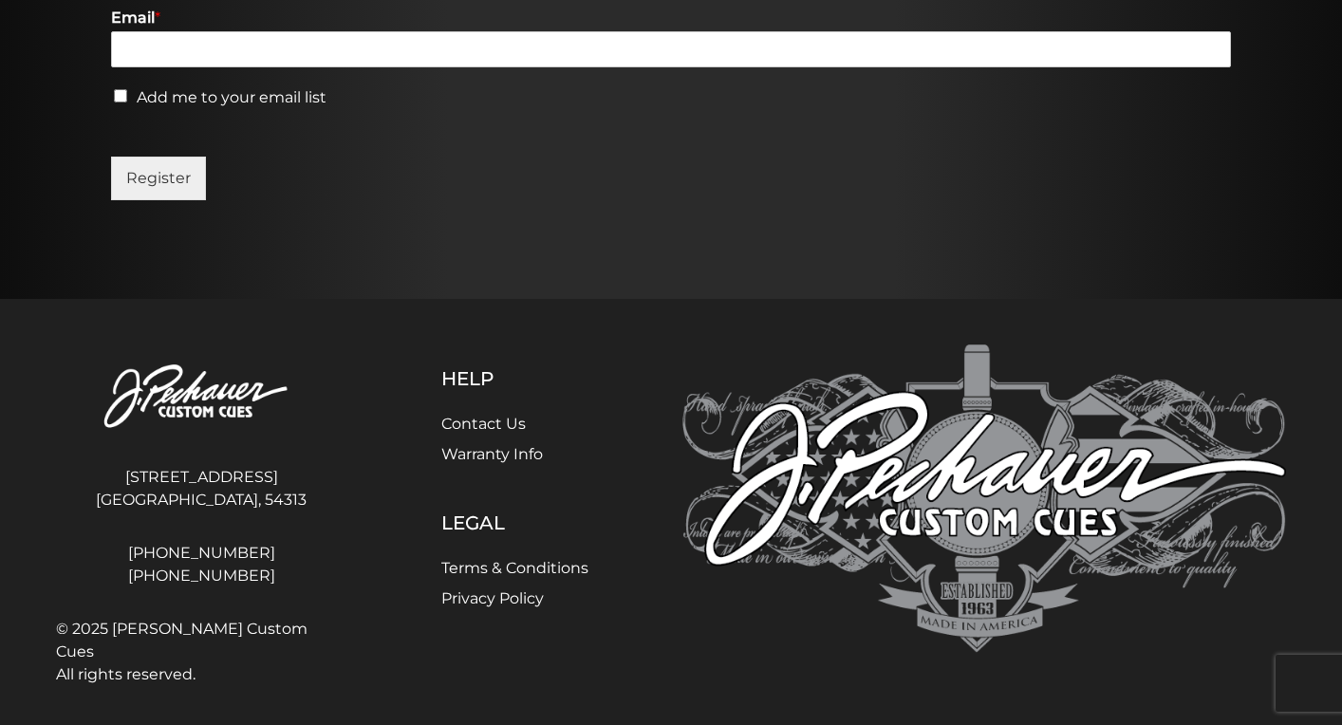
scroll to position [1255, 0]
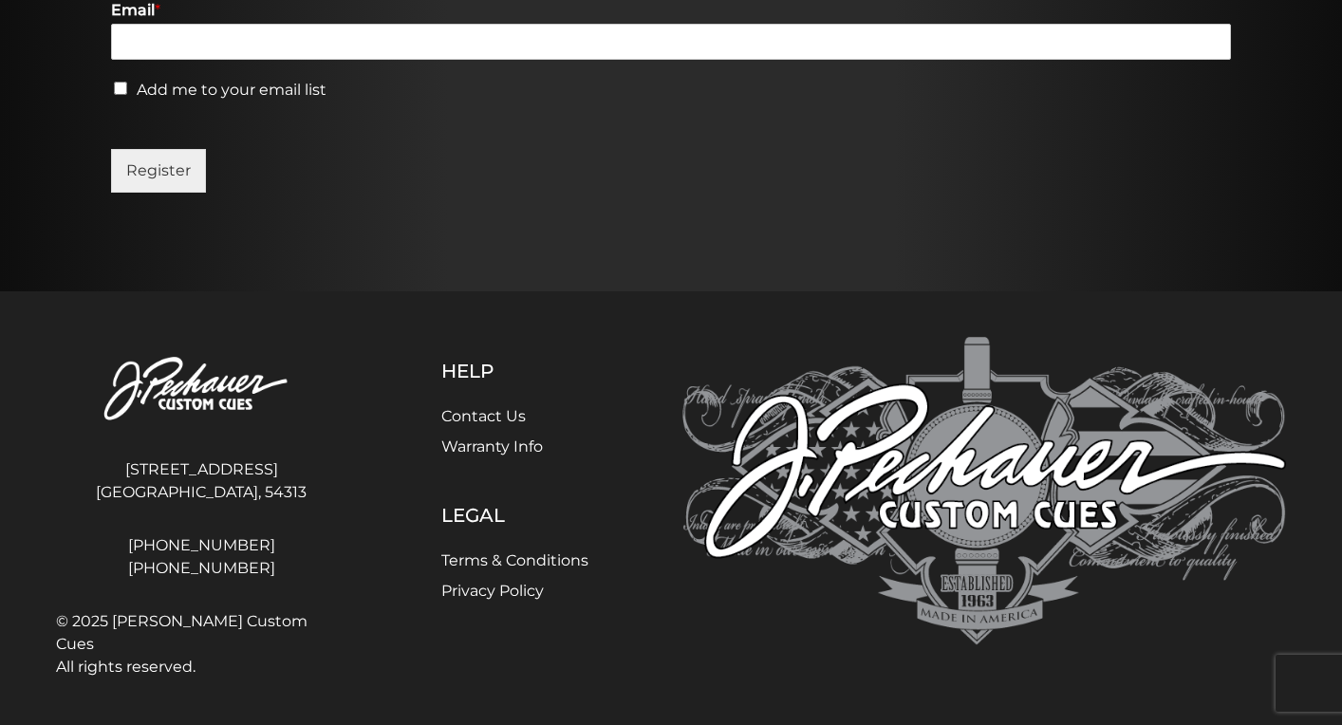
click at [197, 389] on img at bounding box center [201, 389] width 290 height 105
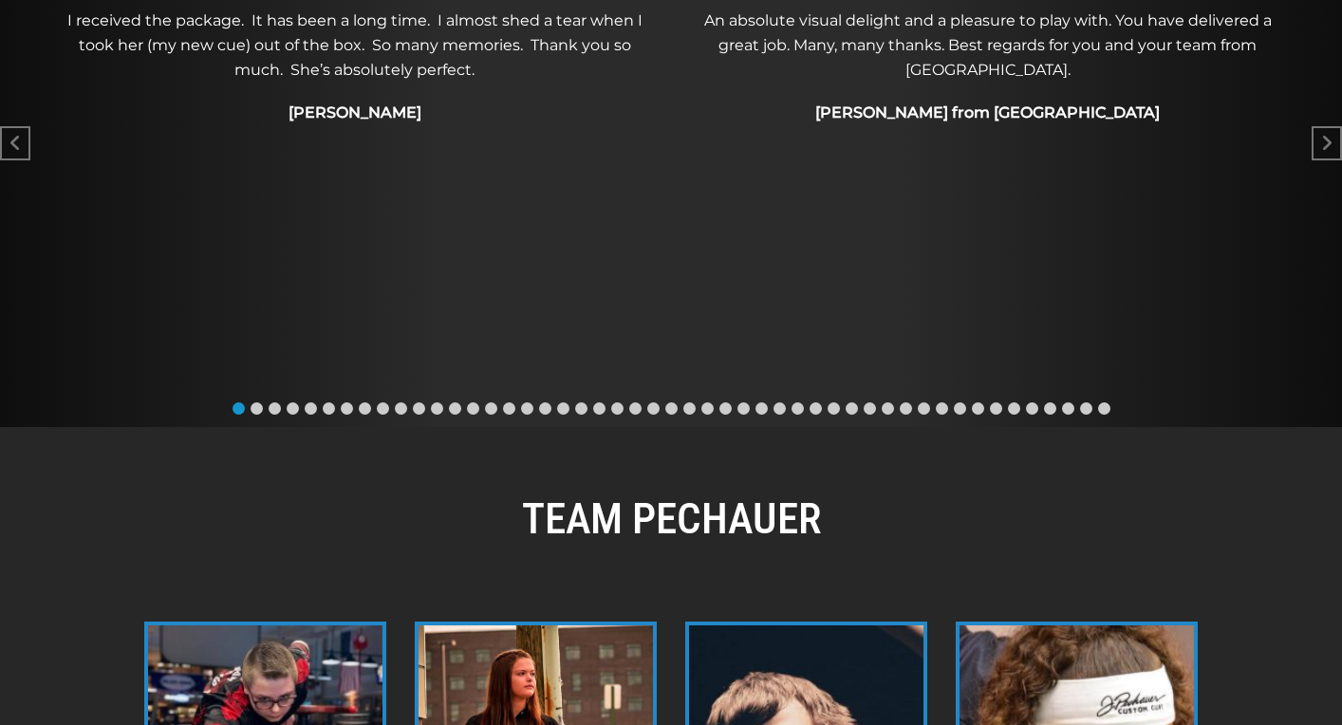
scroll to position [1196, 0]
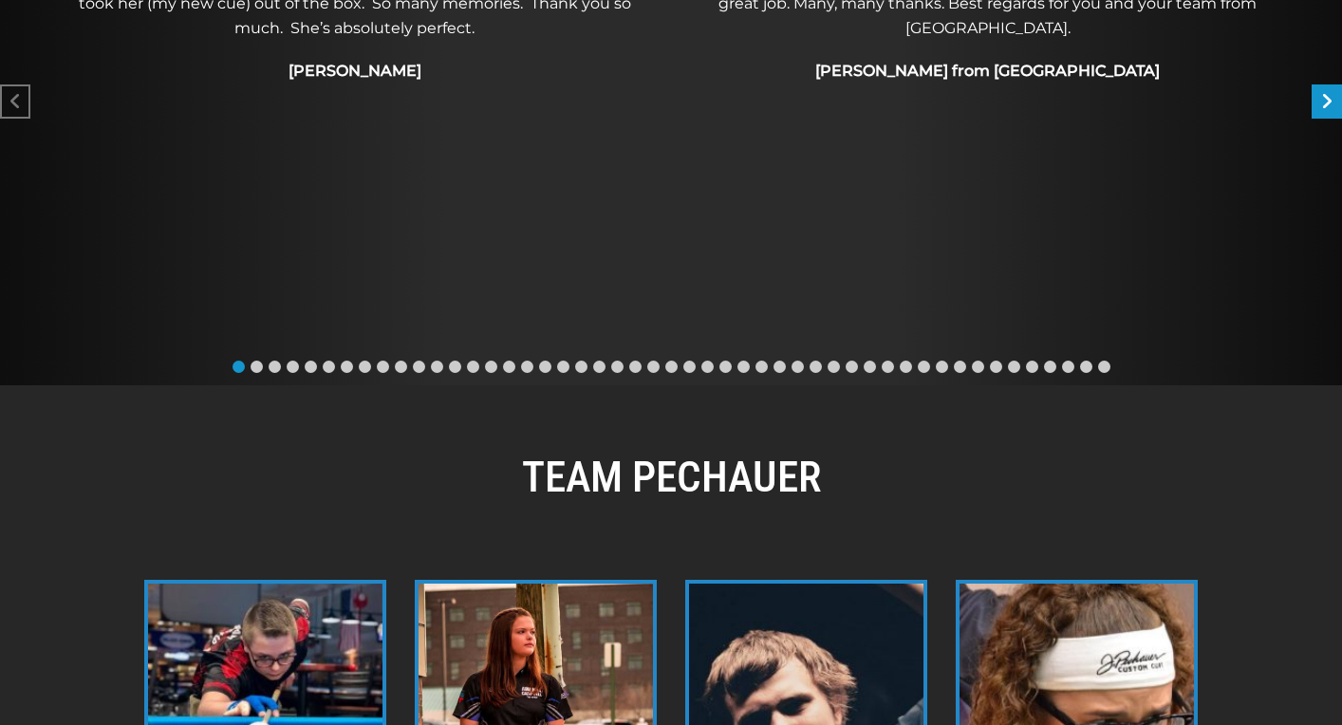
click at [1334, 96] on div "Next slide" at bounding box center [1326, 101] width 30 height 34
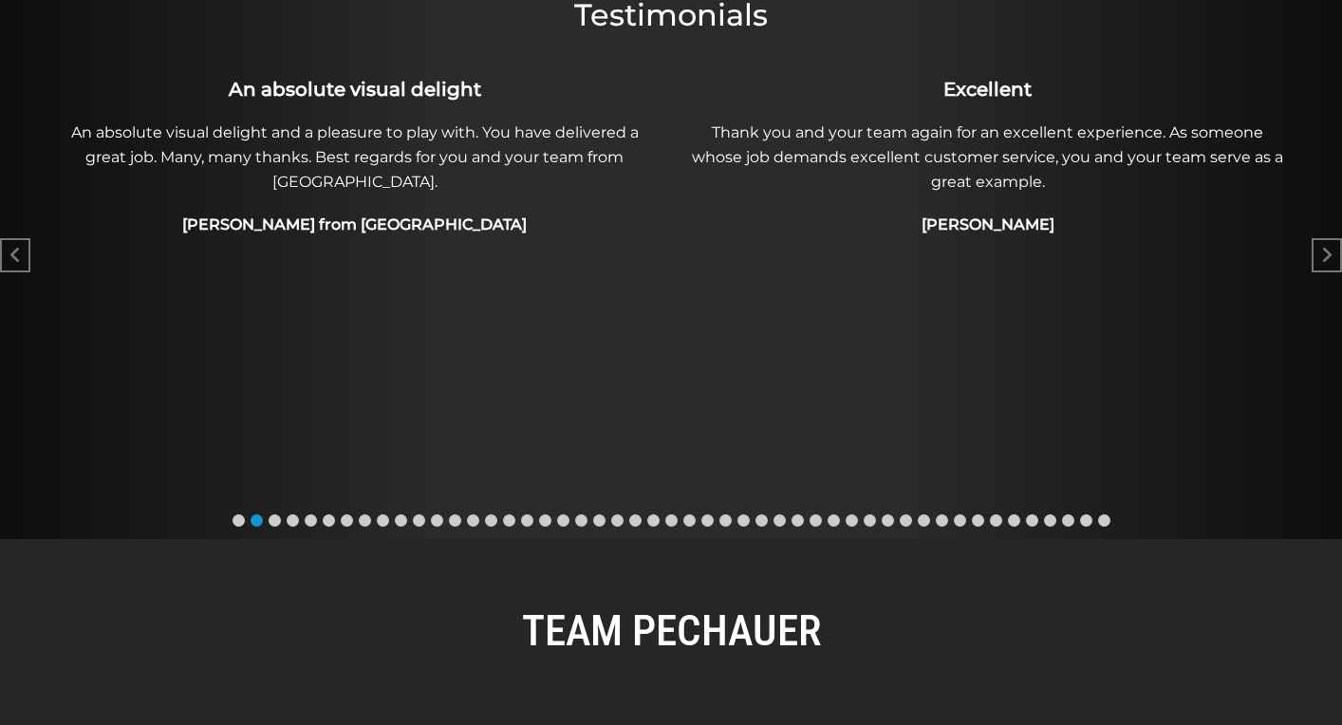
scroll to position [1032, 0]
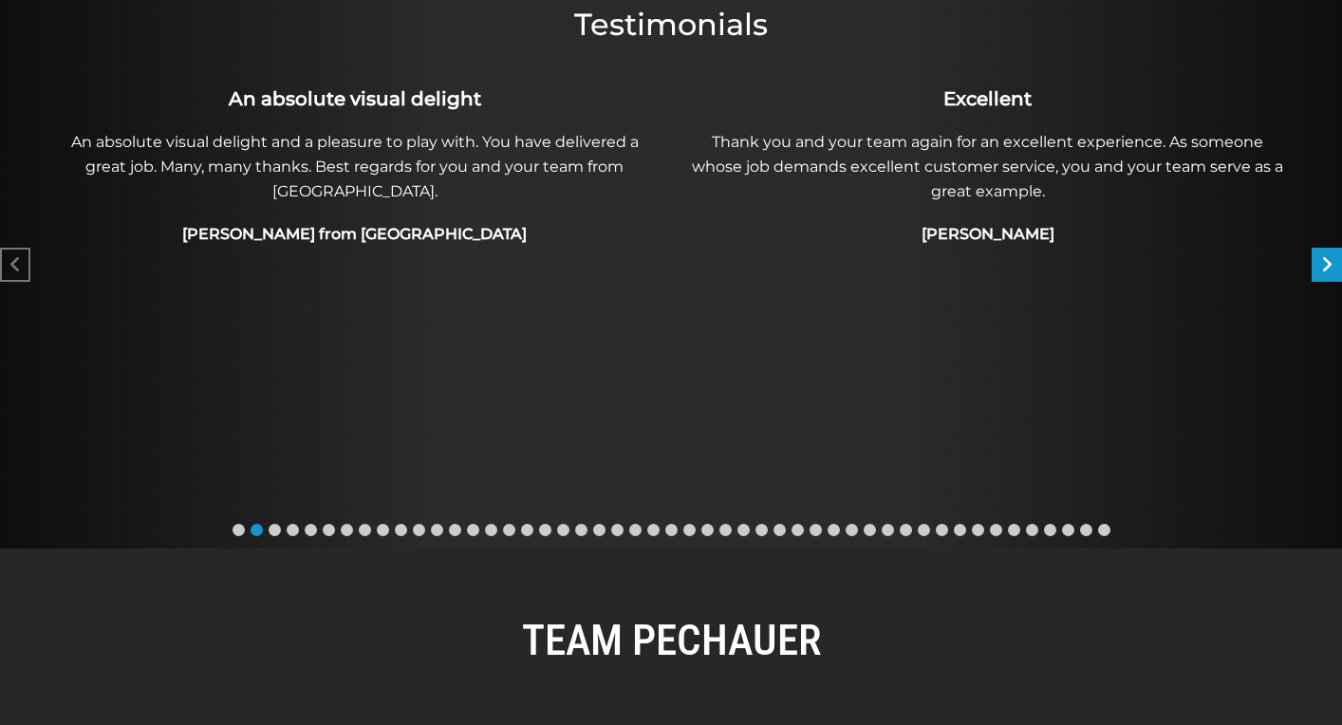
click at [1326, 267] on icon "Next slide" at bounding box center [1326, 264] width 11 height 19
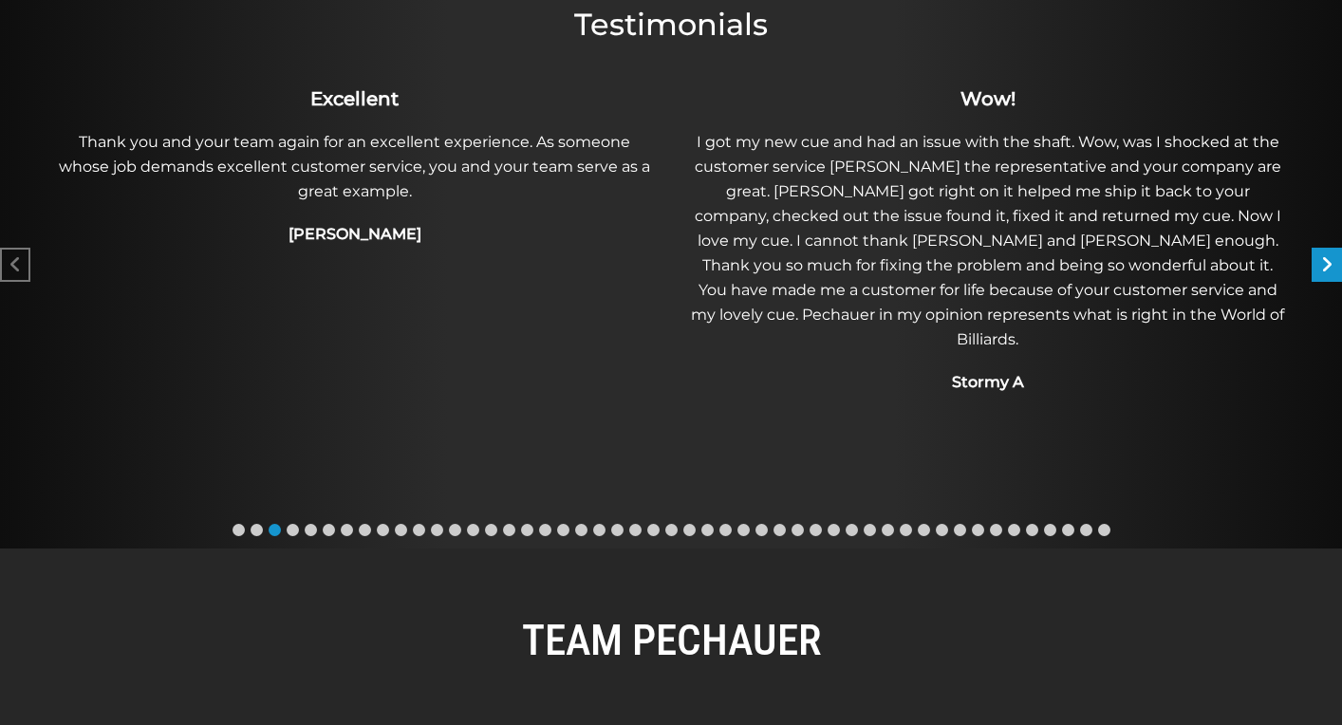
click at [1326, 267] on icon "Next slide" at bounding box center [1326, 264] width 11 height 19
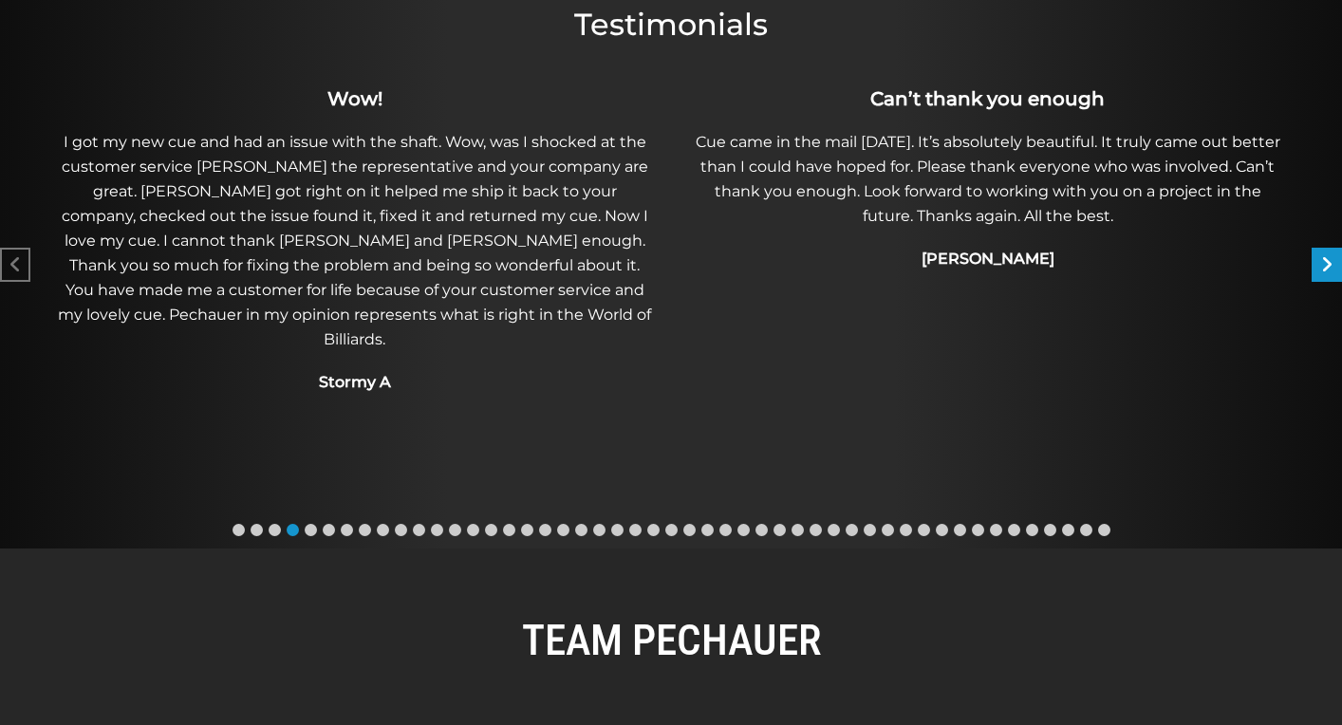
click at [1326, 267] on icon "Next slide" at bounding box center [1326, 264] width 11 height 19
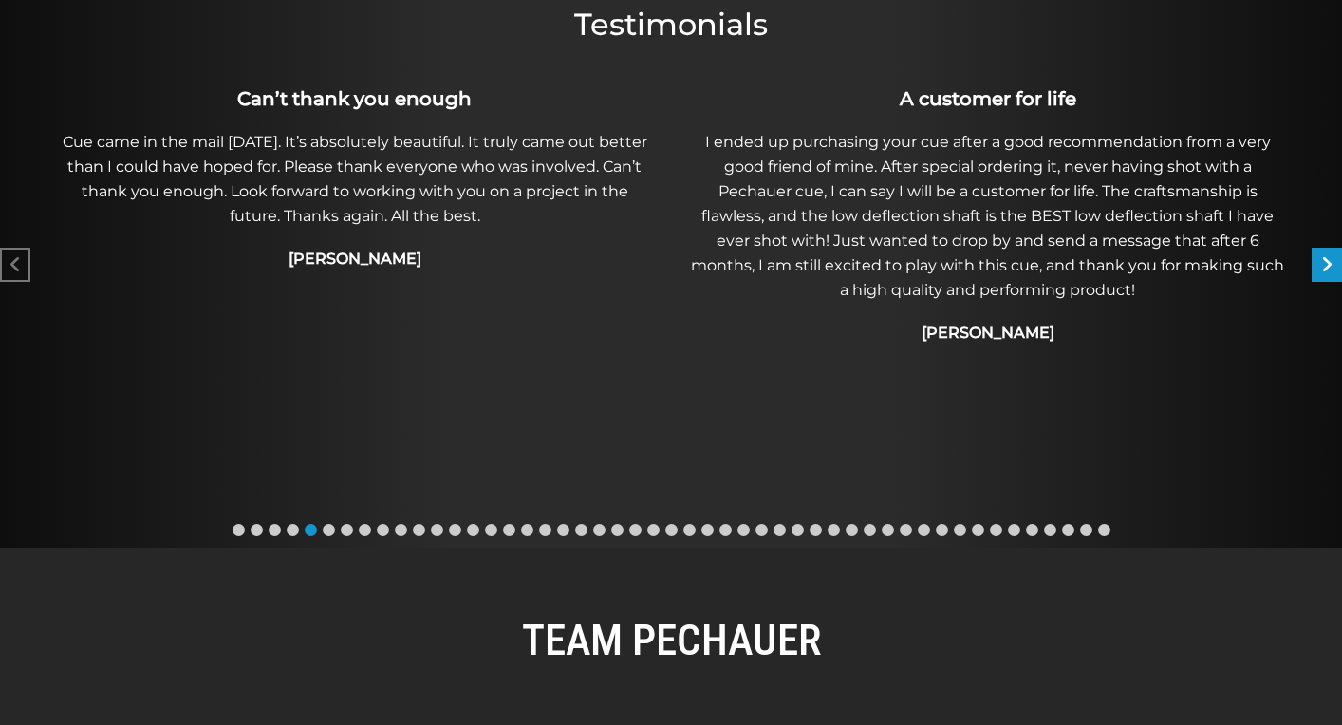
click at [1326, 267] on icon "Next slide" at bounding box center [1326, 264] width 11 height 19
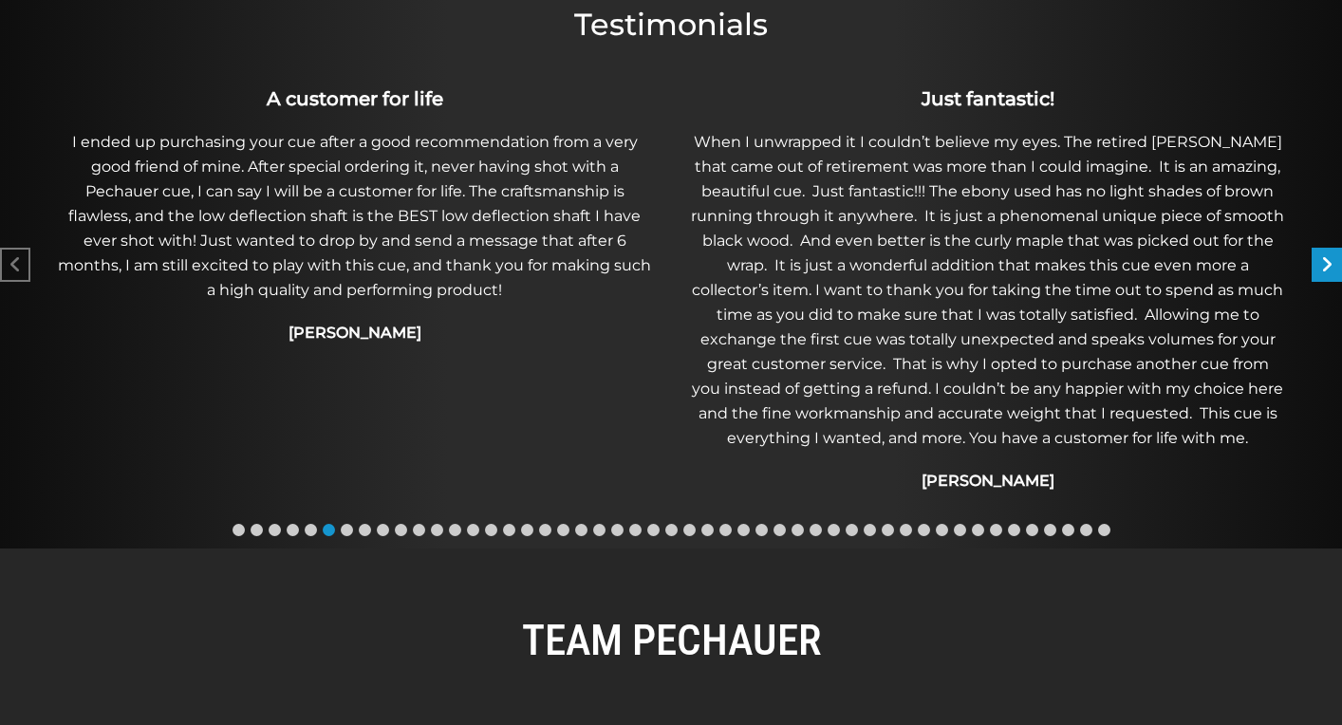
click at [1326, 267] on icon "Next slide" at bounding box center [1326, 264] width 11 height 19
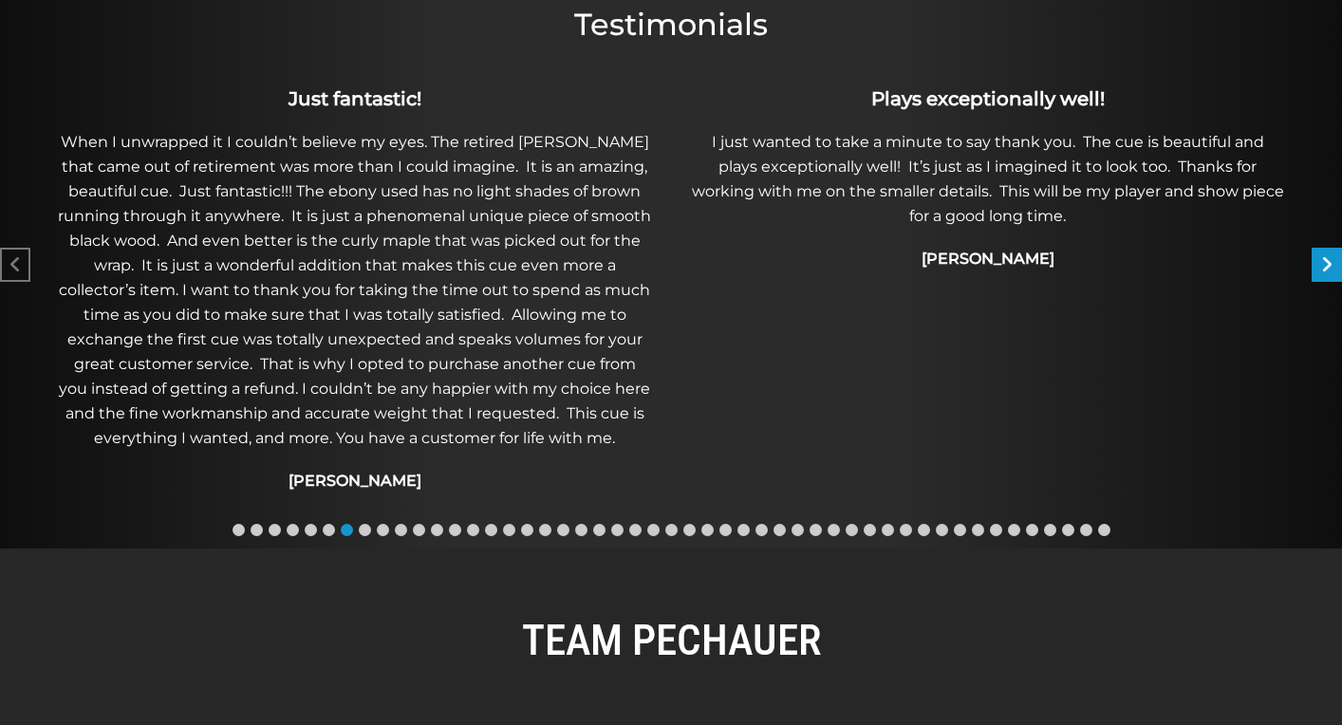
click at [1326, 267] on icon "Next slide" at bounding box center [1326, 264] width 11 height 19
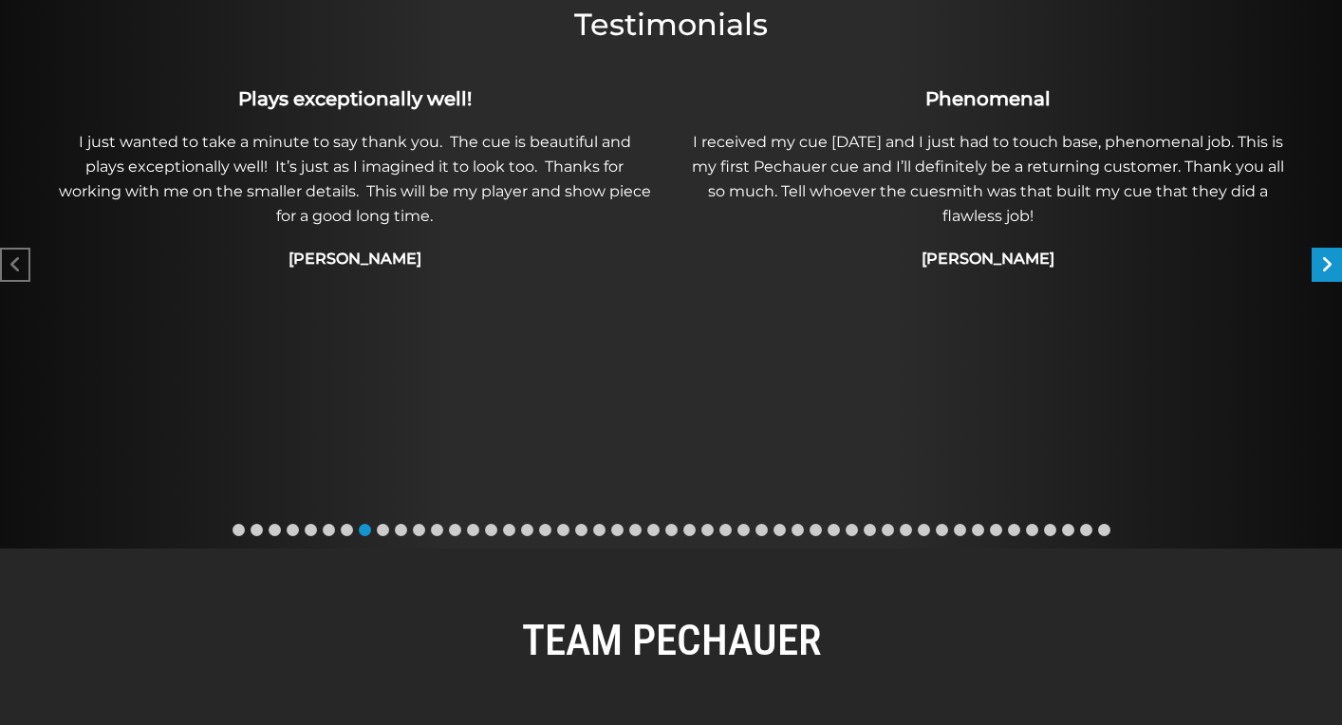
click at [1326, 267] on icon "Next slide" at bounding box center [1326, 264] width 11 height 19
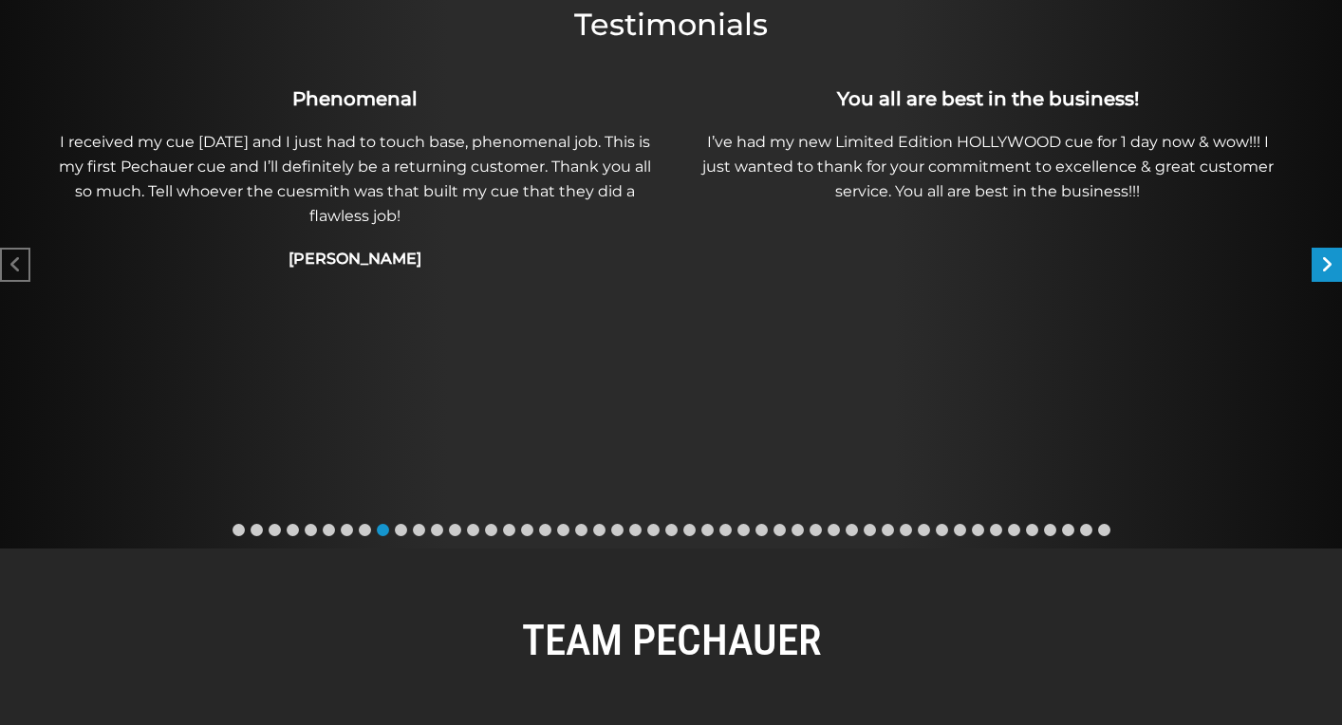
click at [1326, 268] on icon "Next slide" at bounding box center [1326, 264] width 11 height 19
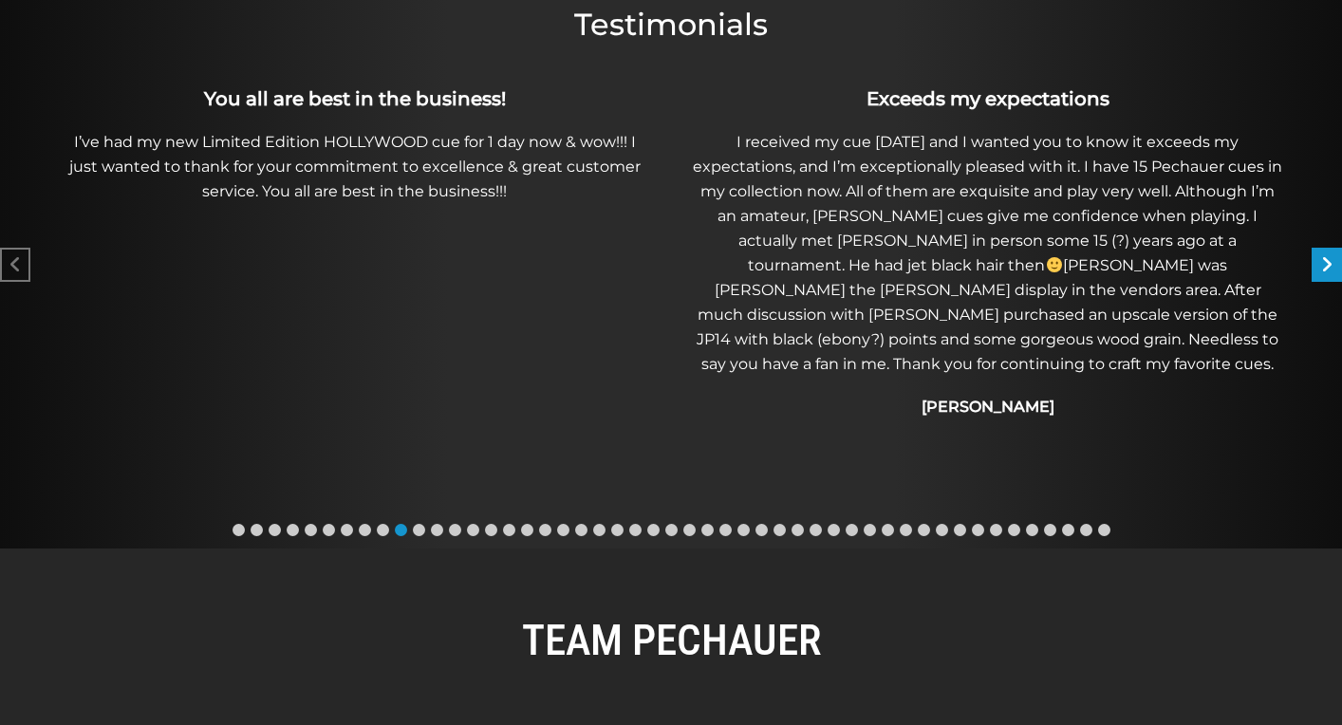
click at [1326, 268] on icon "Next slide" at bounding box center [1326, 264] width 11 height 19
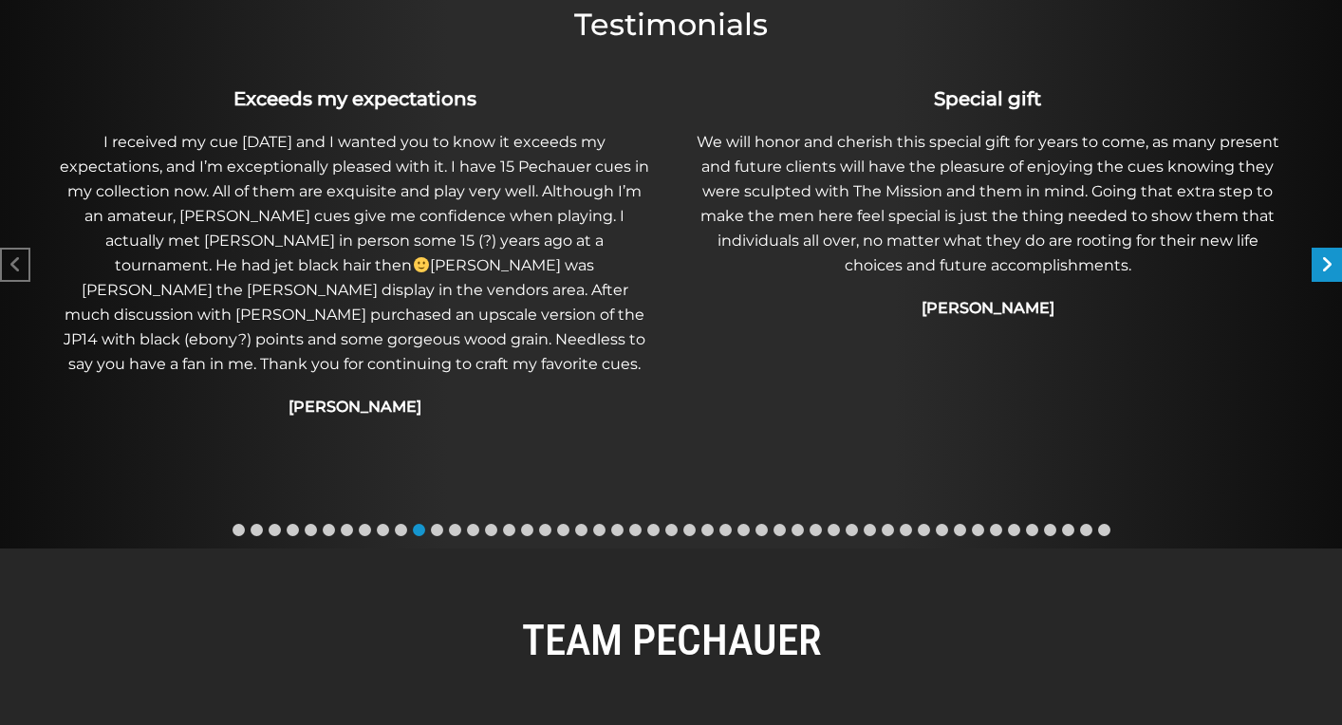
click at [1326, 268] on icon "Next slide" at bounding box center [1326, 264] width 11 height 19
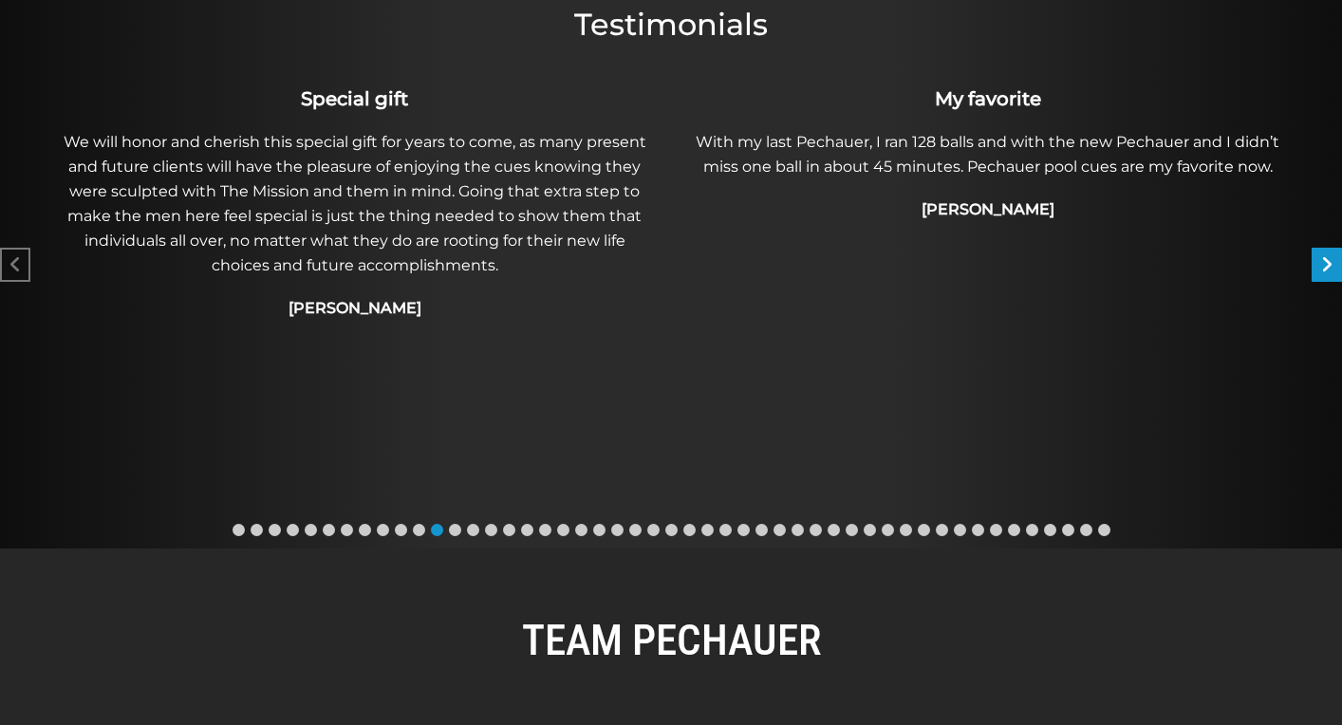
click at [1326, 268] on icon "Next slide" at bounding box center [1326, 264] width 11 height 19
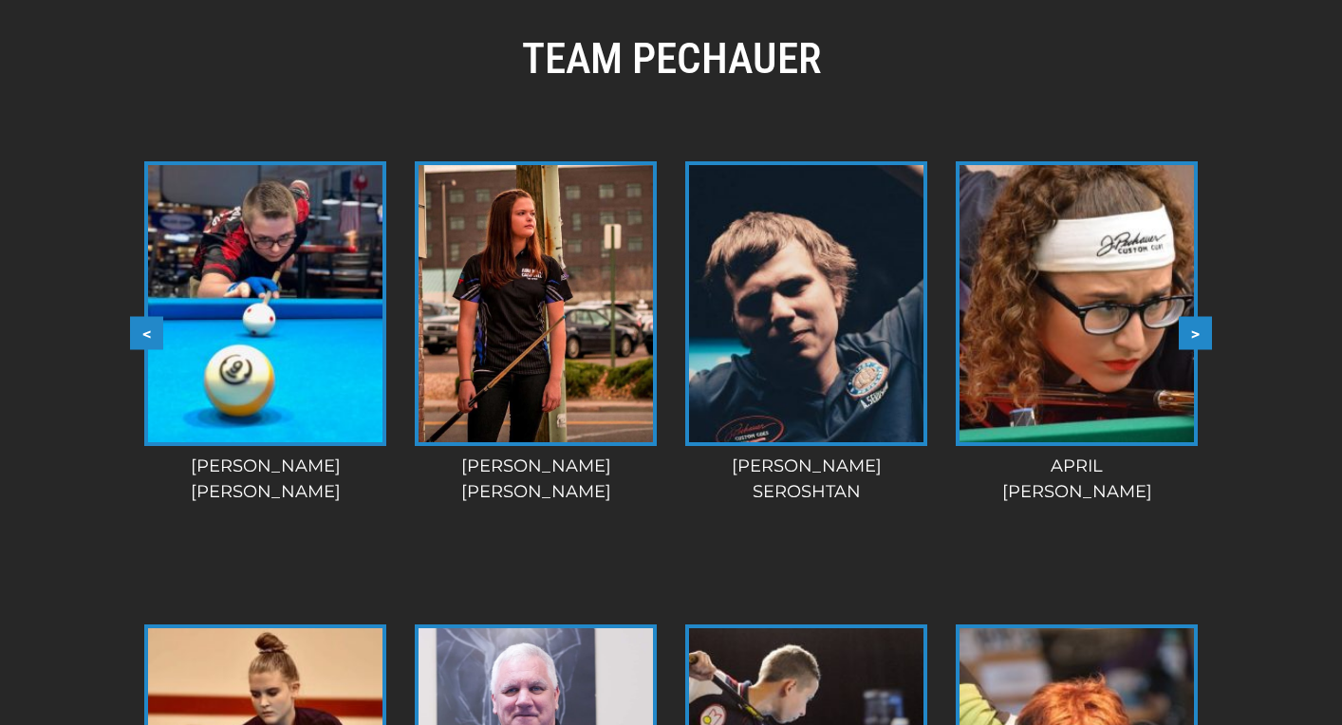
scroll to position [1621, 0]
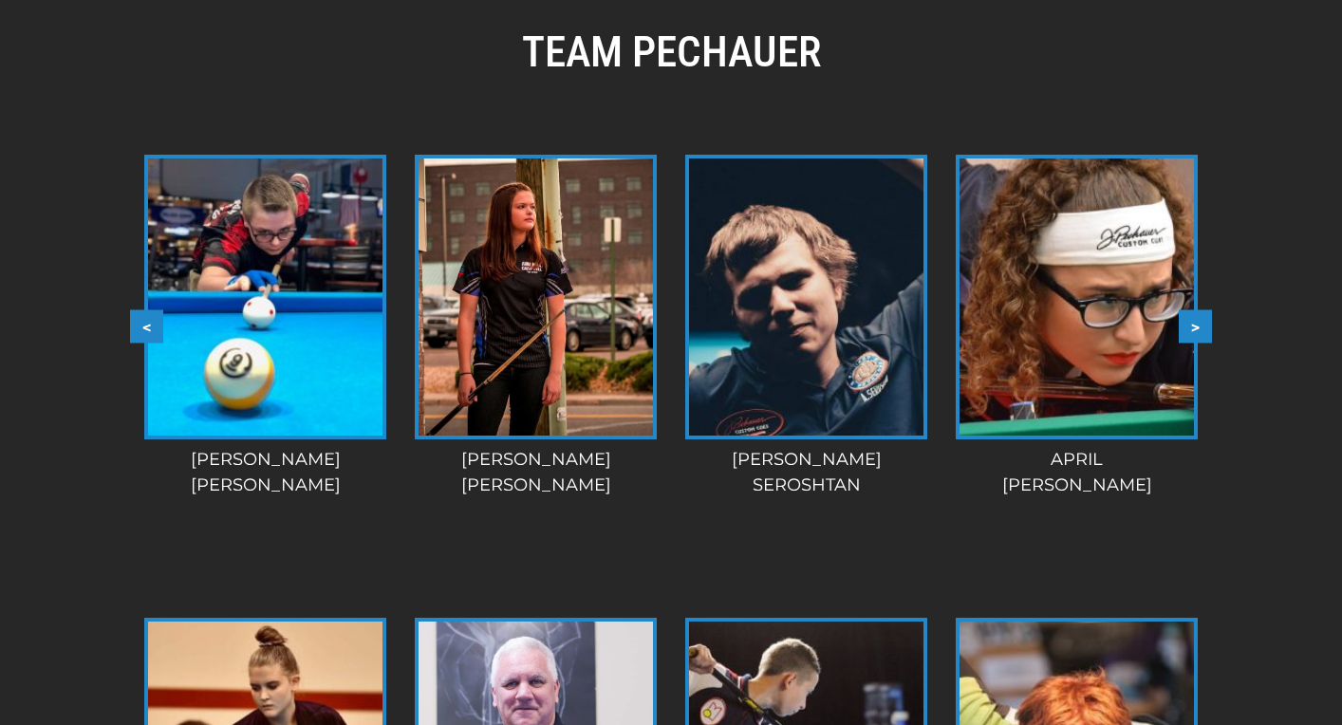
click at [1195, 329] on button ">" at bounding box center [1195, 325] width 33 height 33
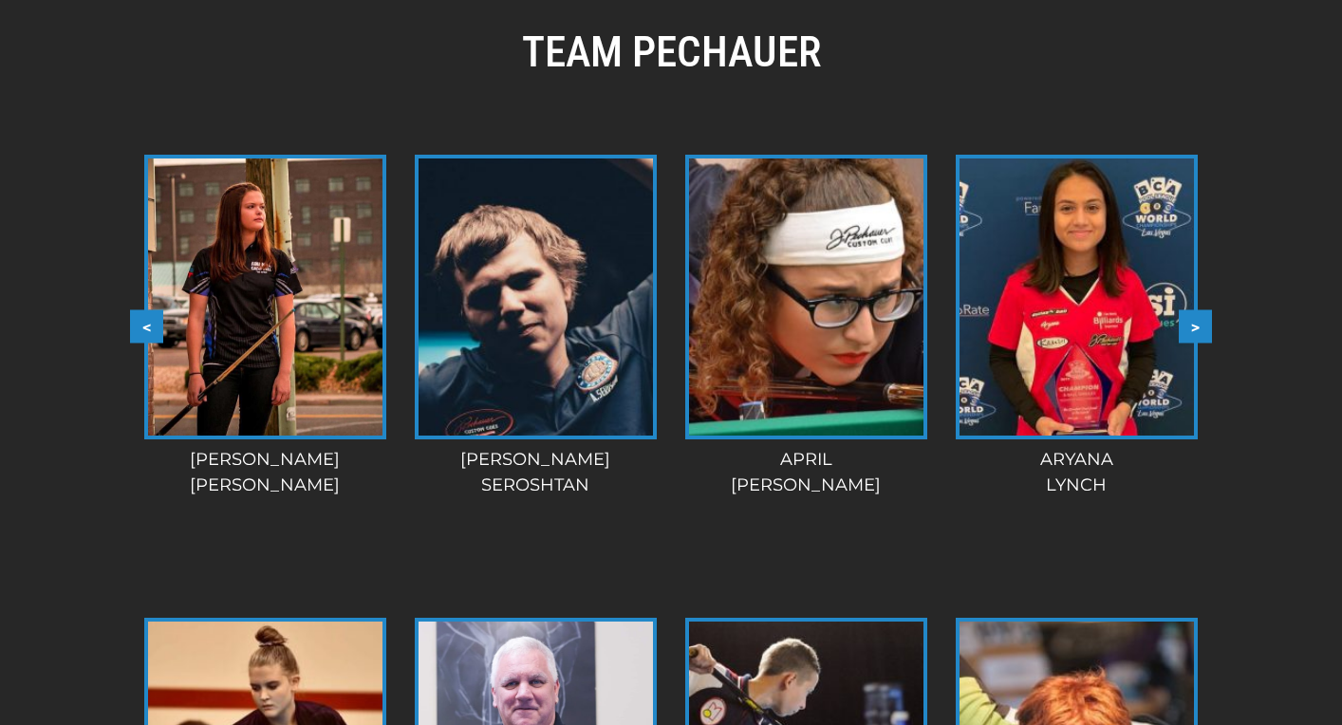
click at [1195, 329] on button ">" at bounding box center [1195, 325] width 33 height 33
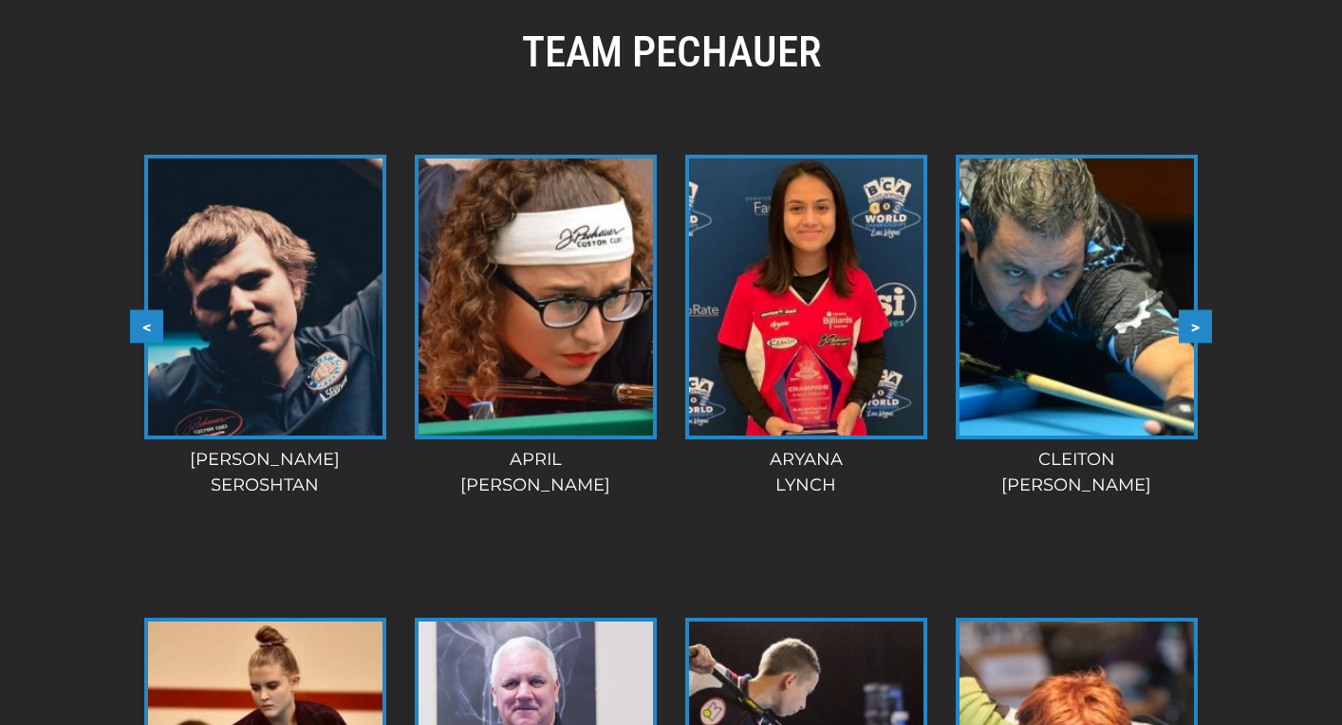
click at [1195, 329] on button ">" at bounding box center [1195, 325] width 33 height 33
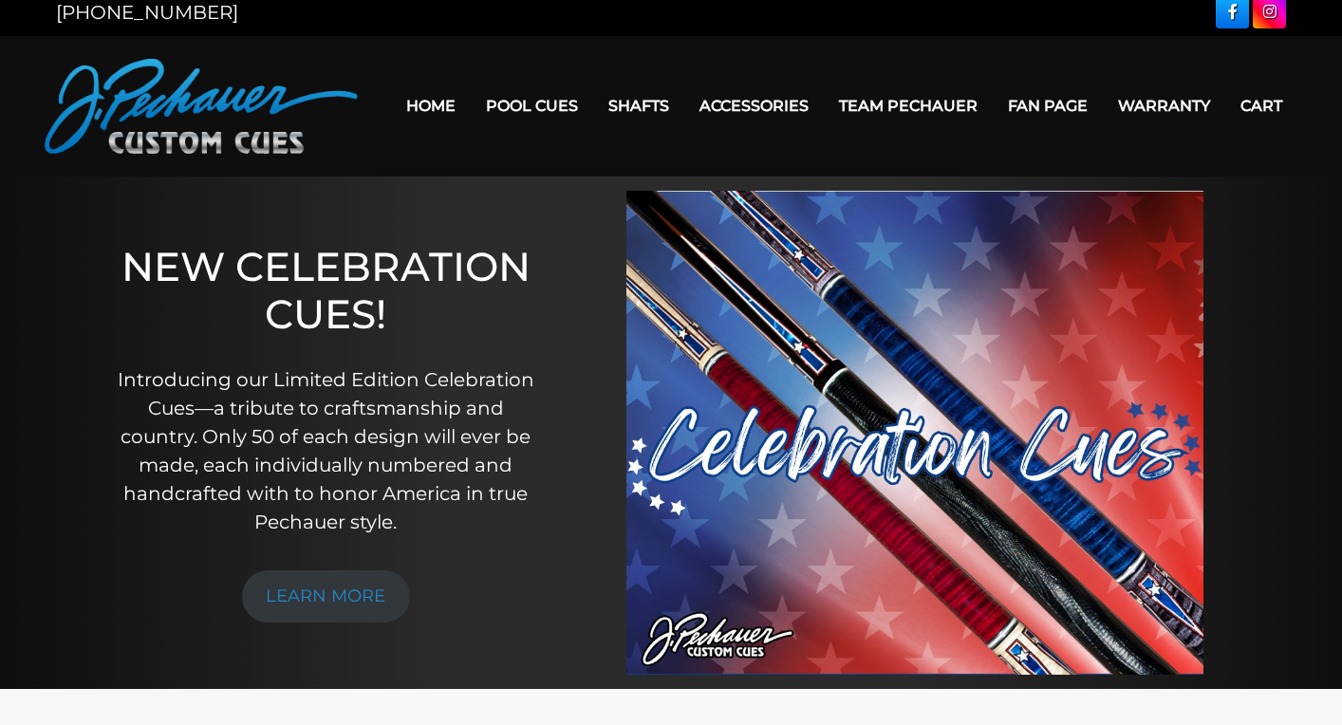
scroll to position [0, 0]
